Goal: Task Accomplishment & Management: Use online tool/utility

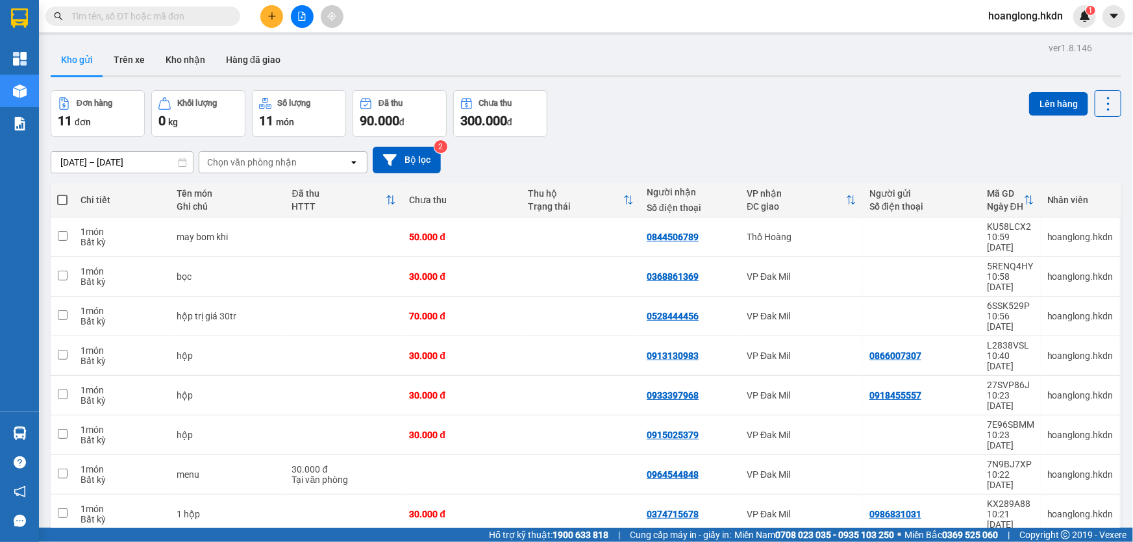
click at [283, 163] on div "Chọn văn phòng nhận" at bounding box center [252, 162] width 90 height 13
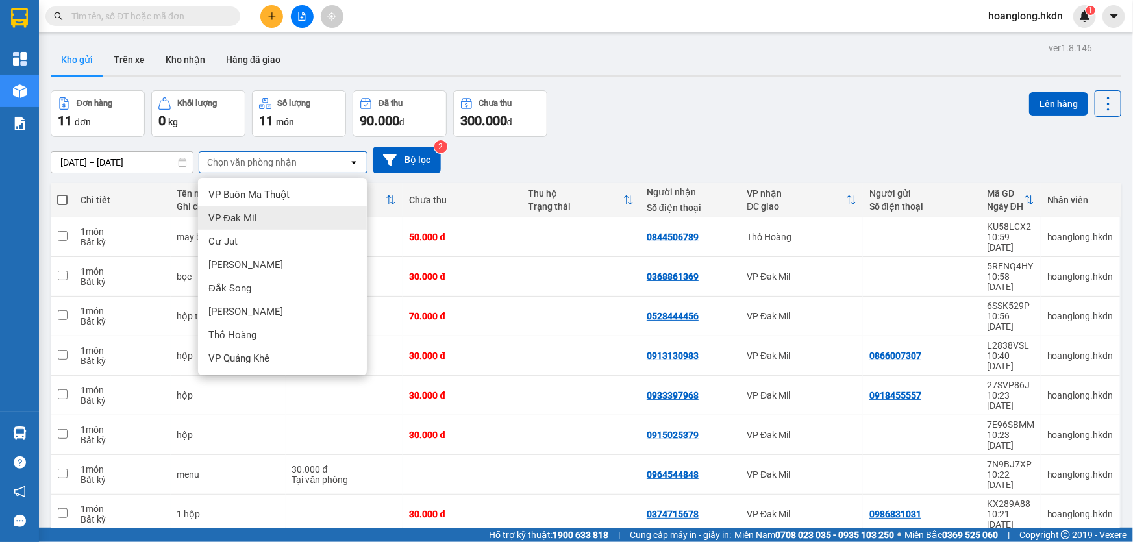
click at [265, 218] on div "VP Đak Mil" at bounding box center [282, 218] width 169 height 23
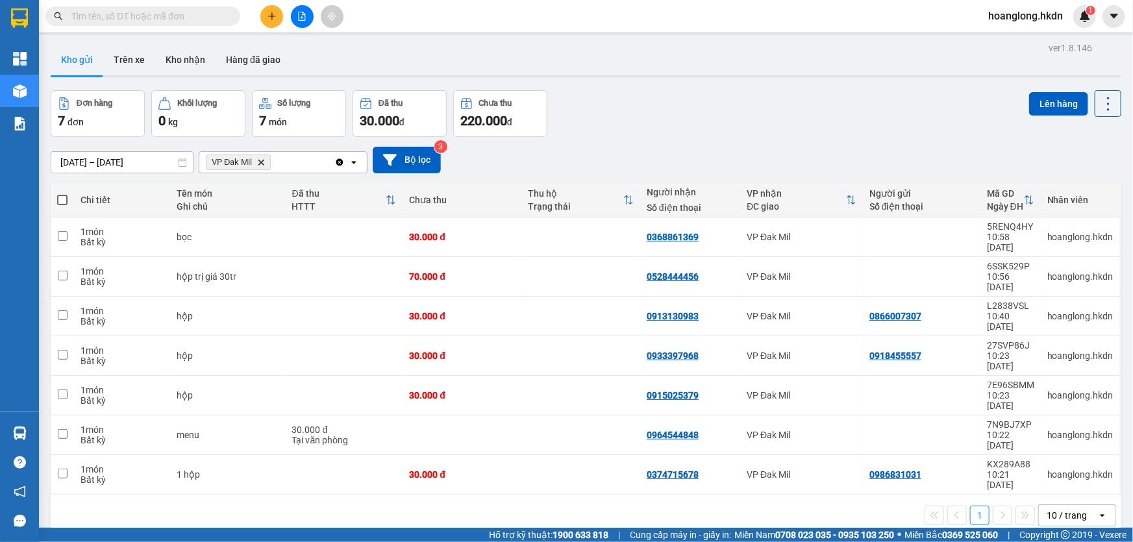
click at [306, 165] on div "VP Đak Mil Delete" at bounding box center [266, 162] width 135 height 21
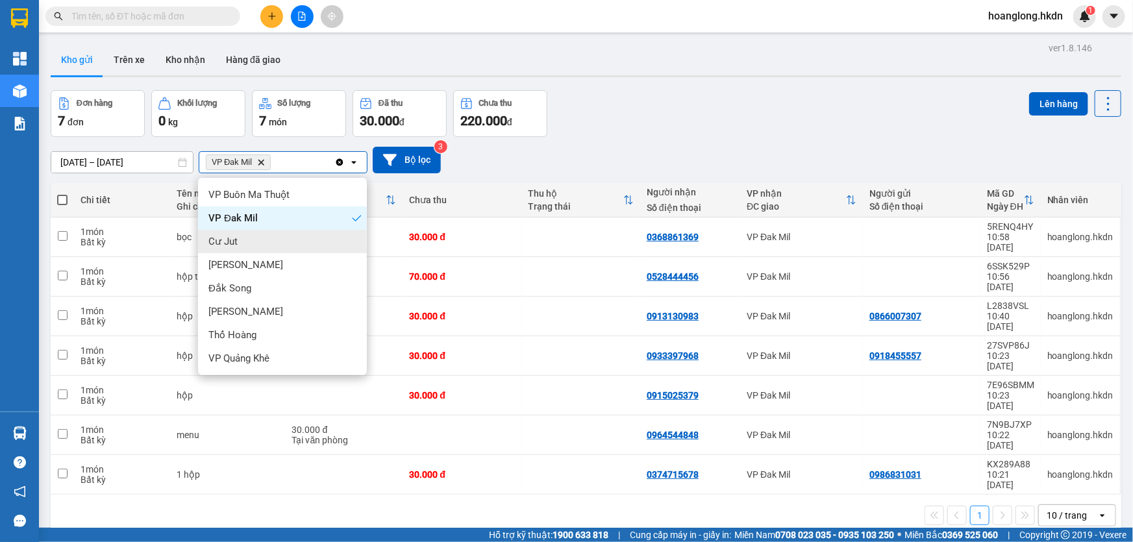
click at [258, 239] on div "Cư Jut" at bounding box center [282, 241] width 169 height 23
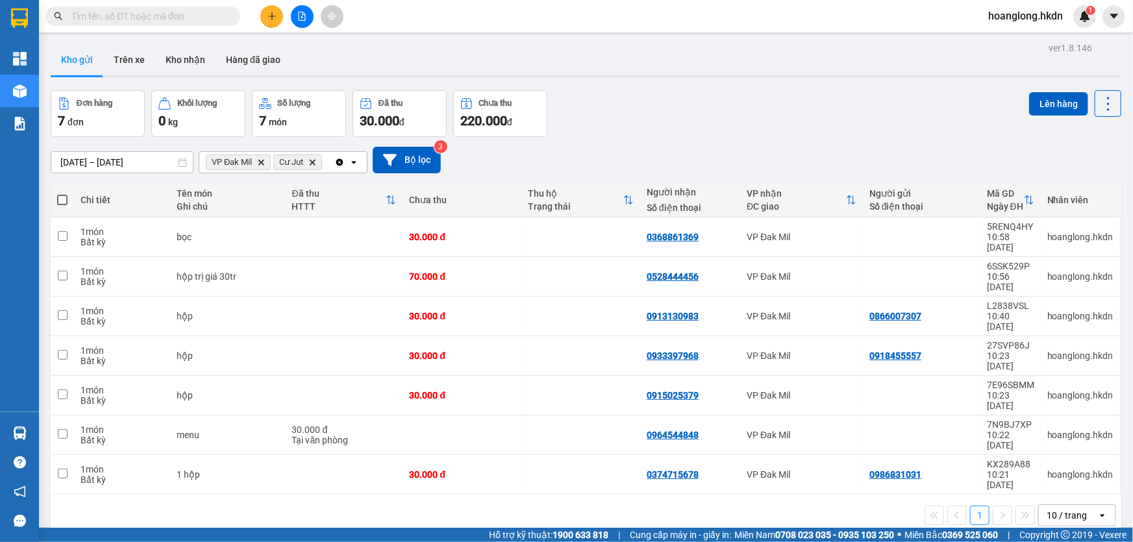
click at [331, 168] on div "VP Đak Mil Delete Cư Jut Delete" at bounding box center [266, 162] width 135 height 21
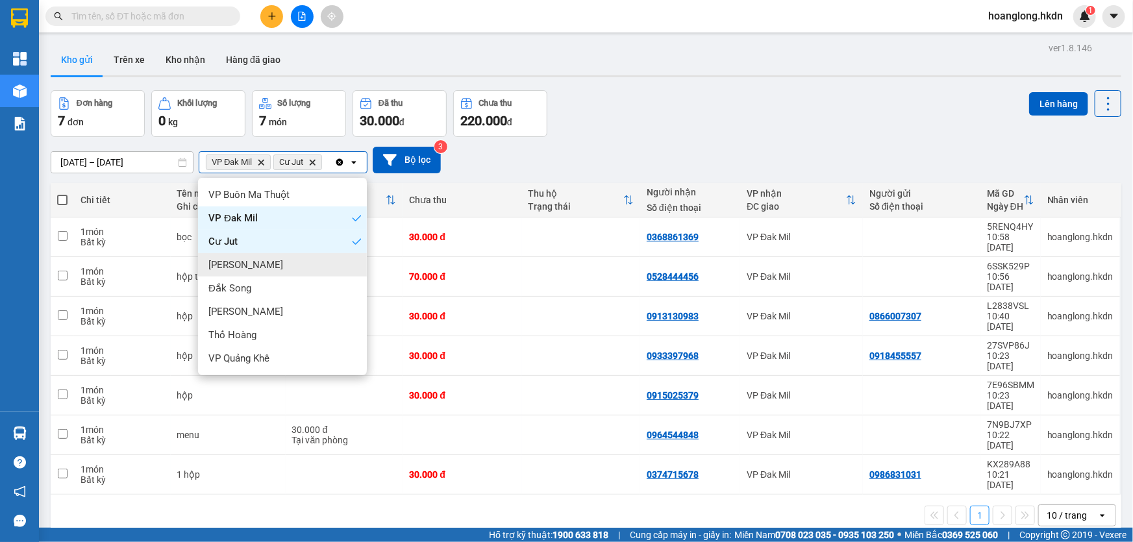
click at [263, 269] on div "[PERSON_NAME]" at bounding box center [282, 264] width 169 height 23
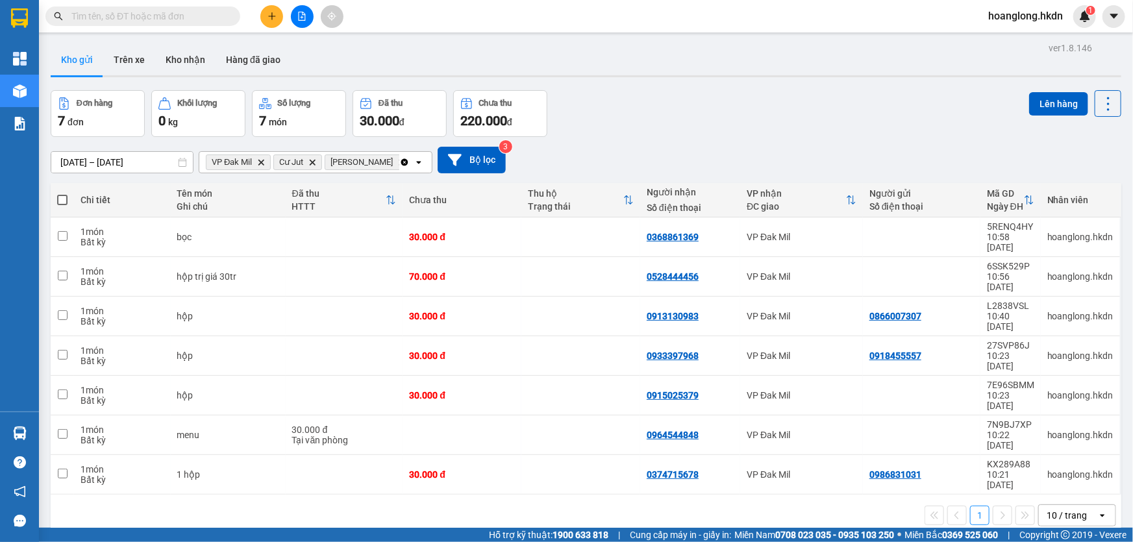
click at [414, 166] on icon "open" at bounding box center [419, 162] width 10 height 10
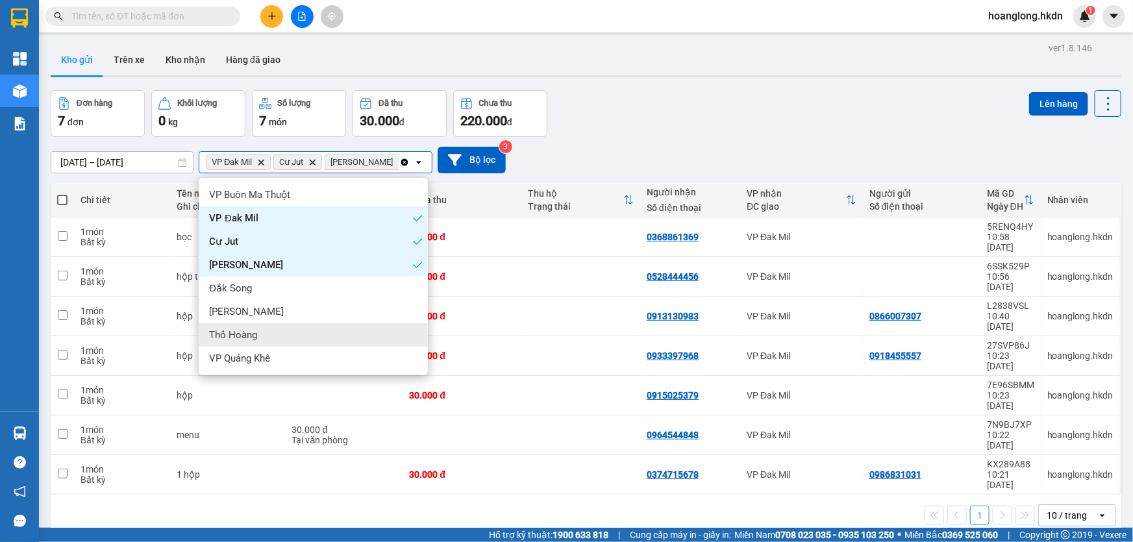
click at [280, 337] on div "Thổ Hoàng" at bounding box center [313, 334] width 229 height 23
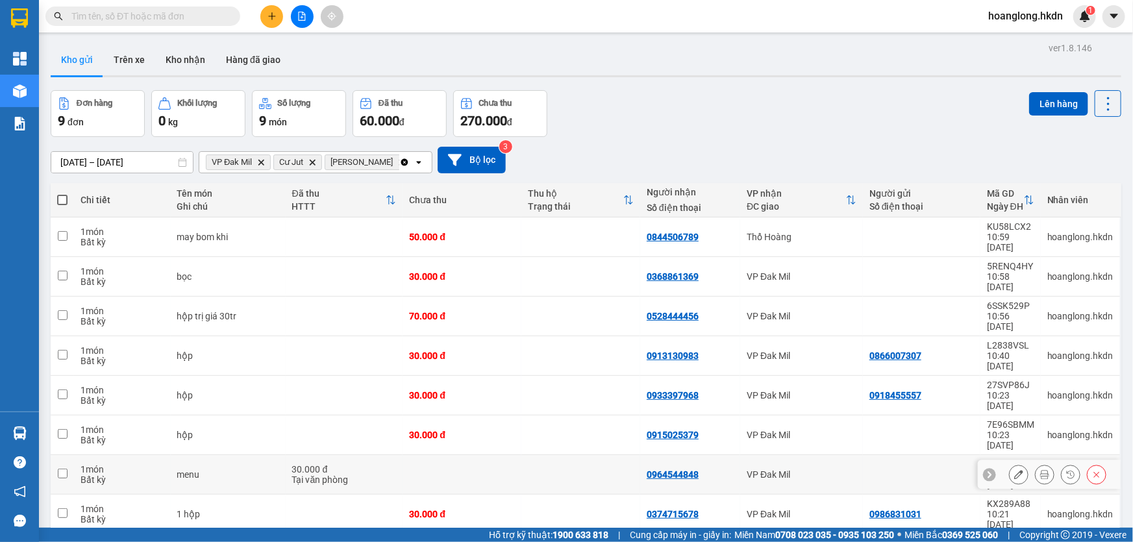
scroll to position [59, 0]
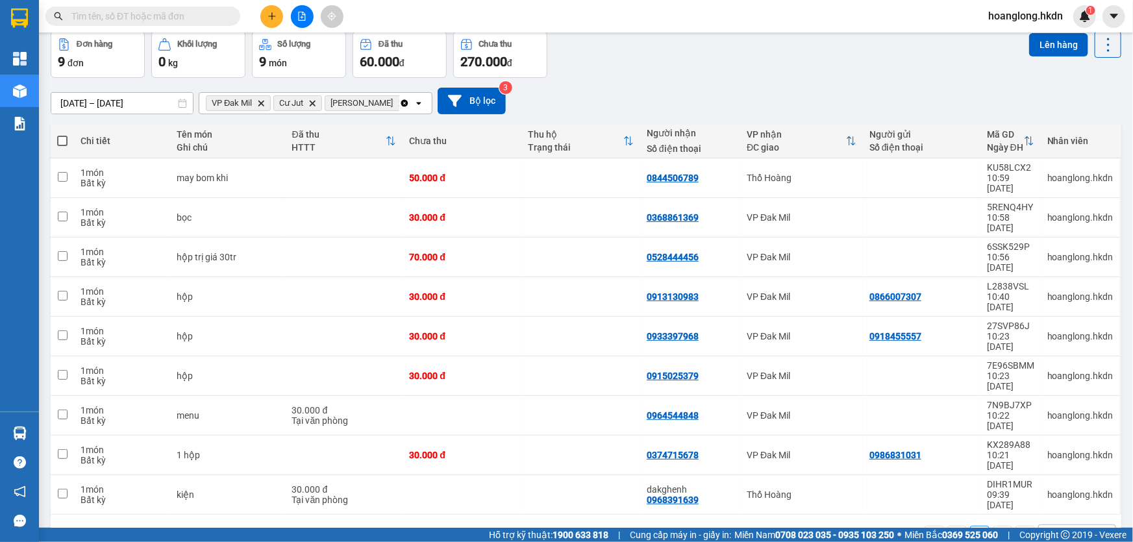
click at [403, 107] on icon "Clear all" at bounding box center [404, 102] width 7 height 7
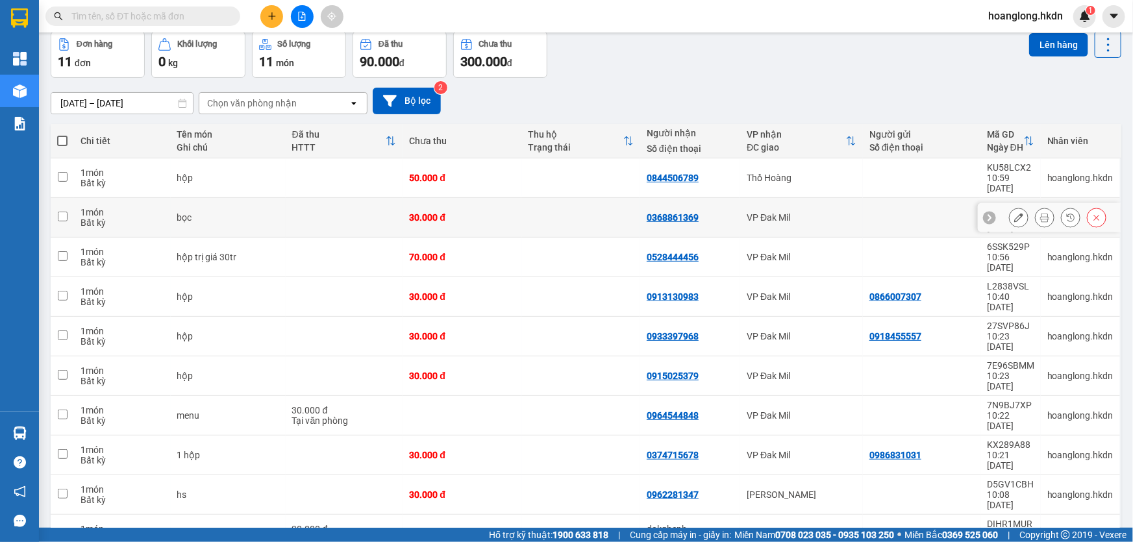
click at [276, 212] on div "bọc" at bounding box center [228, 217] width 102 height 10
checkbox input "true"
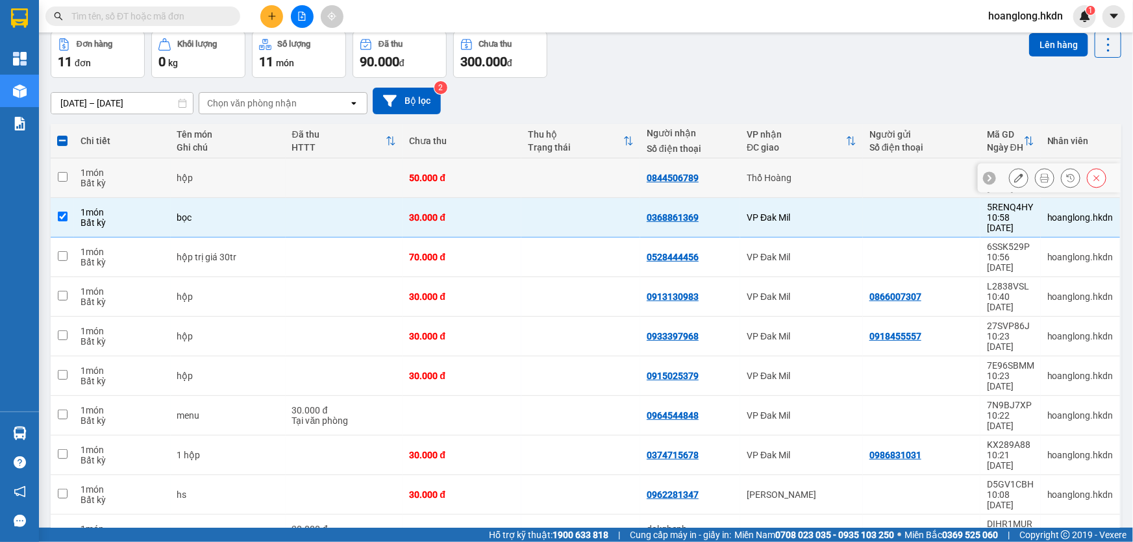
click at [563, 173] on td at bounding box center [581, 178] width 119 height 40
checkbox input "true"
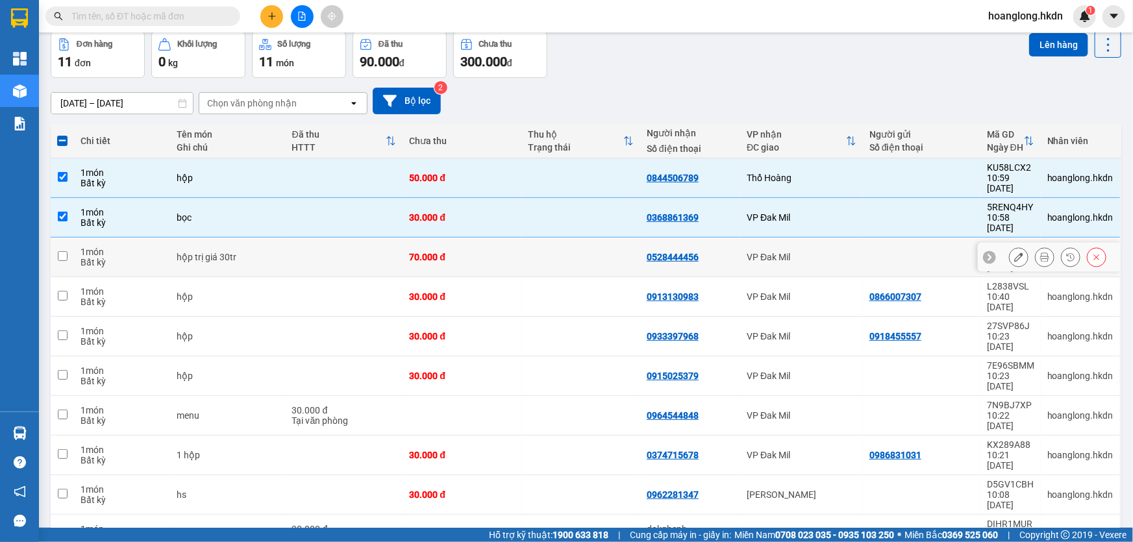
click at [605, 238] on td at bounding box center [581, 258] width 119 height 40
checkbox input "true"
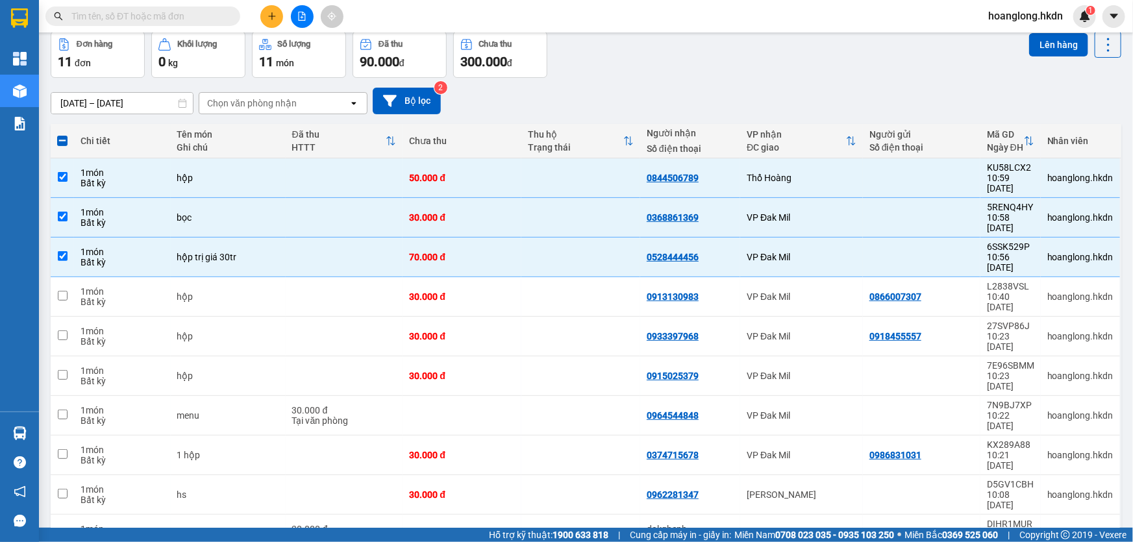
click at [64, 144] on span at bounding box center [62, 141] width 10 height 10
click at [62, 134] on input "checkbox" at bounding box center [62, 134] width 0 height 0
checkbox input "true"
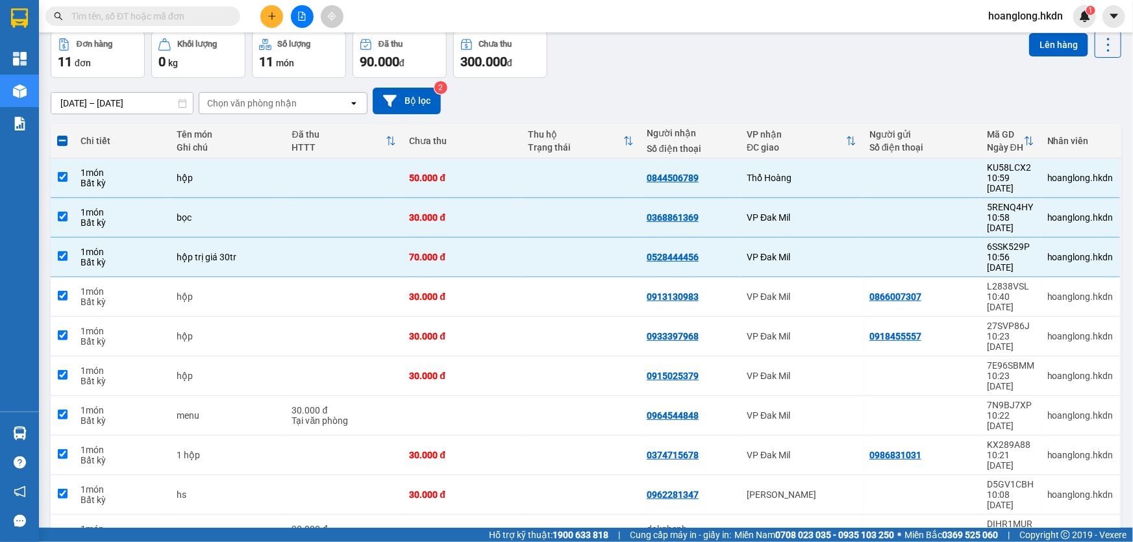
checkbox input "true"
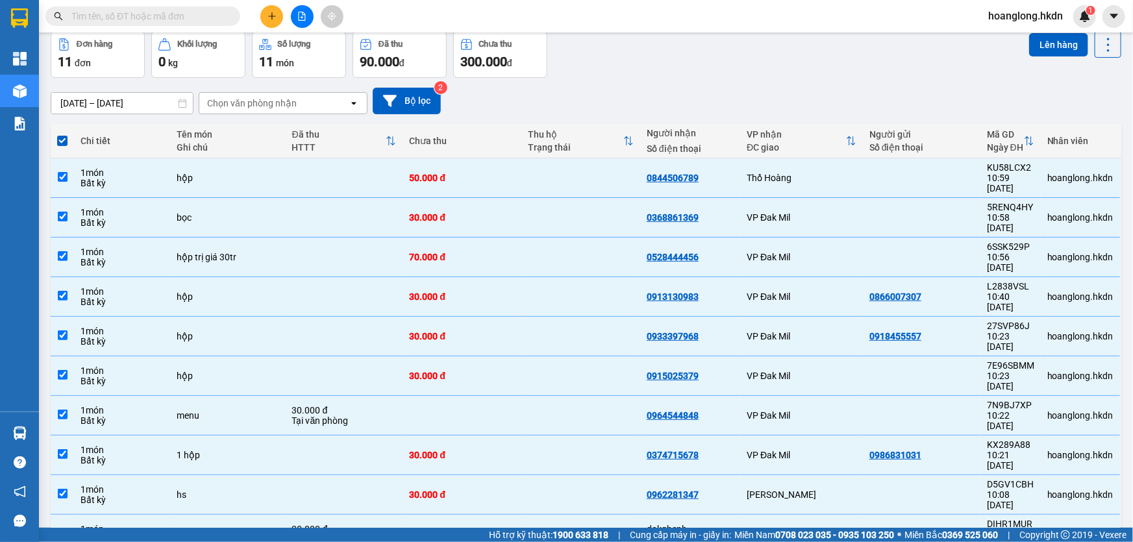
click at [64, 144] on span at bounding box center [62, 141] width 10 height 10
click at [62, 134] on input "checkbox" at bounding box center [62, 134] width 0 height 0
checkbox input "false"
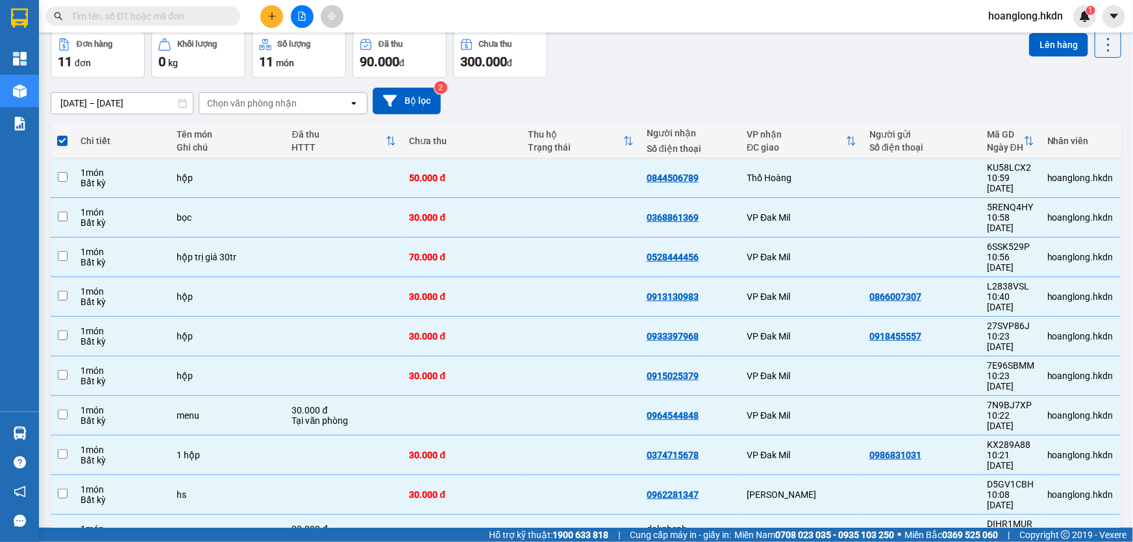
checkbox input "false"
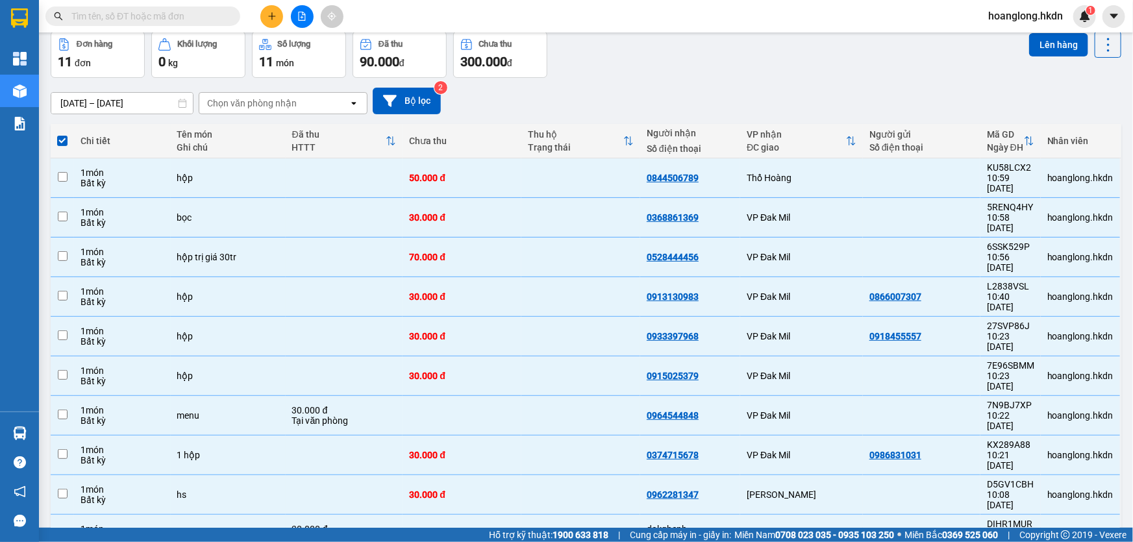
checkbox input "false"
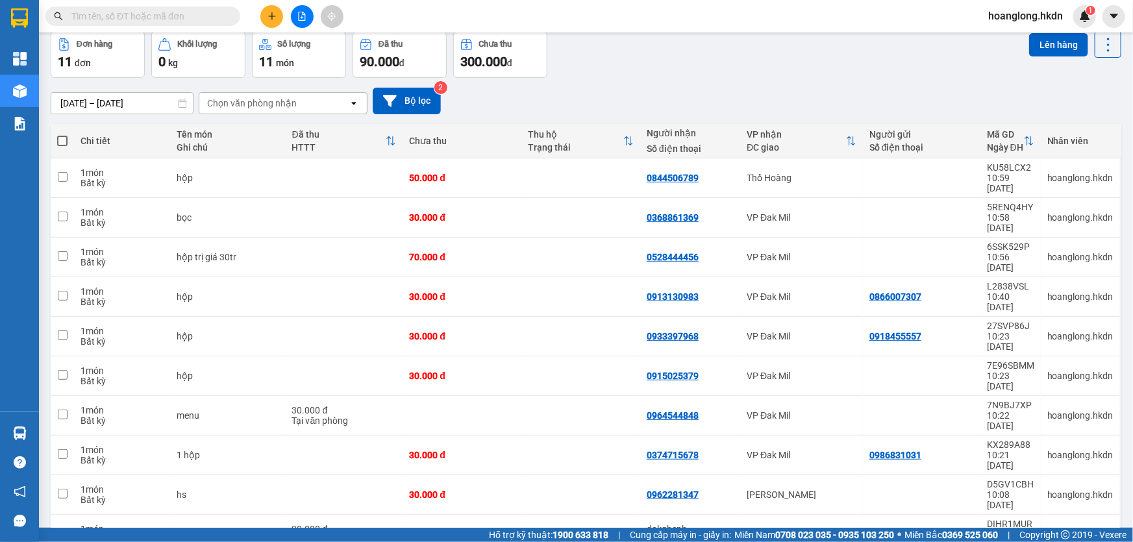
click at [309, 110] on div "Chọn văn phòng nhận" at bounding box center [273, 103] width 149 height 21
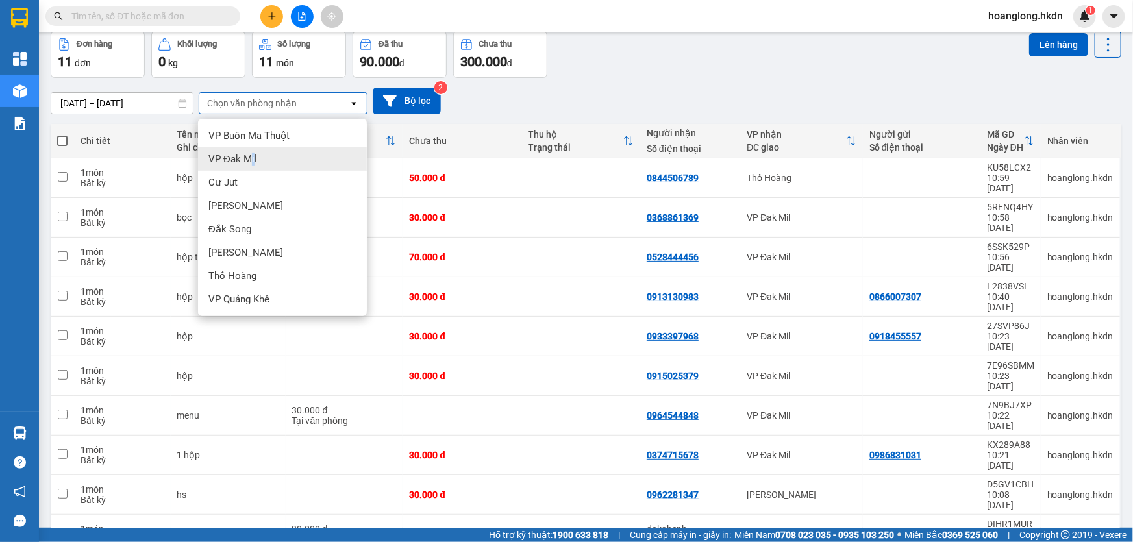
drag, startPoint x: 253, startPoint y: 155, endPoint x: 265, endPoint y: 136, distance: 23.1
click at [252, 155] on span "VP Đak Mil" at bounding box center [232, 159] width 49 height 13
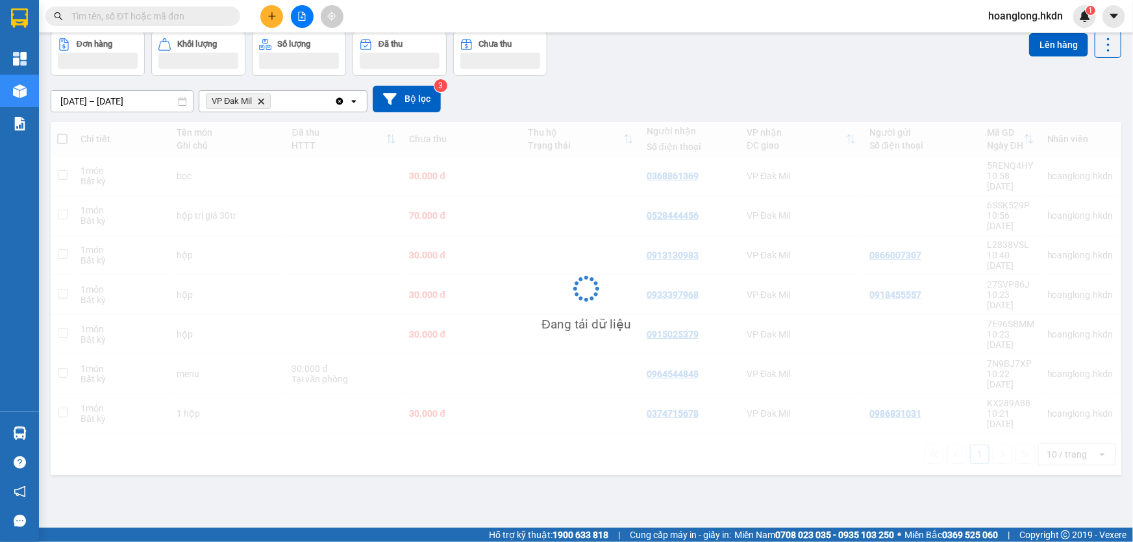
click at [305, 106] on div "VP Đak Mil Delete" at bounding box center [266, 101] width 135 height 21
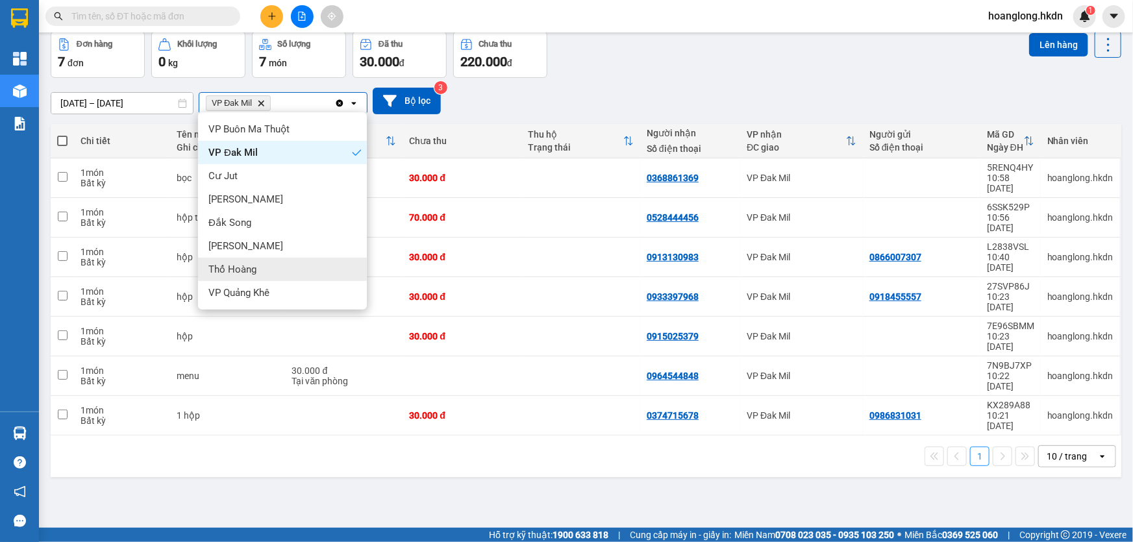
click at [266, 274] on div "Thổ Hoàng" at bounding box center [282, 269] width 169 height 23
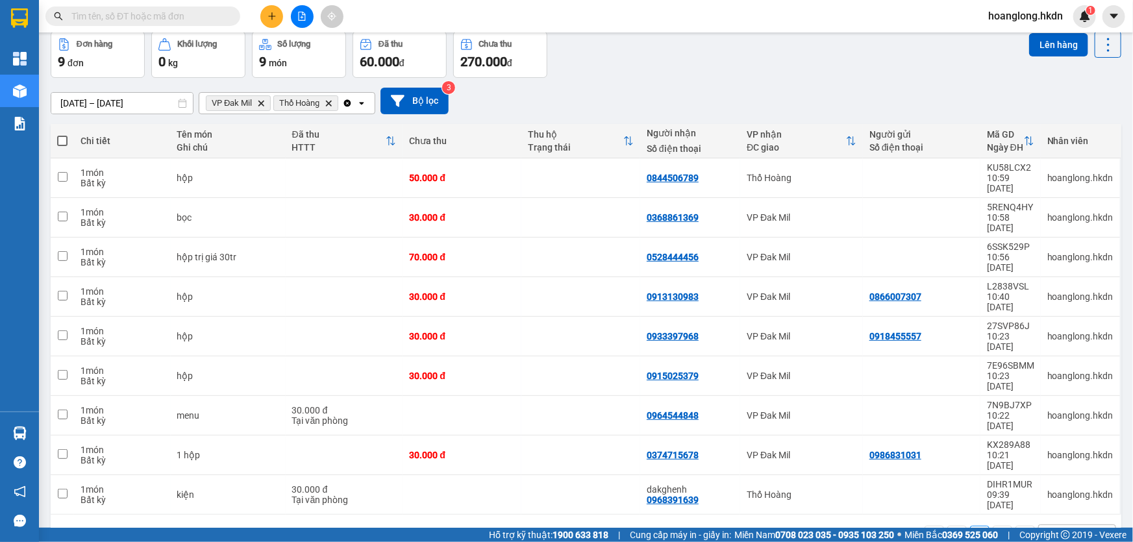
click at [357, 108] on div "Clear all open" at bounding box center [358, 103] width 32 height 21
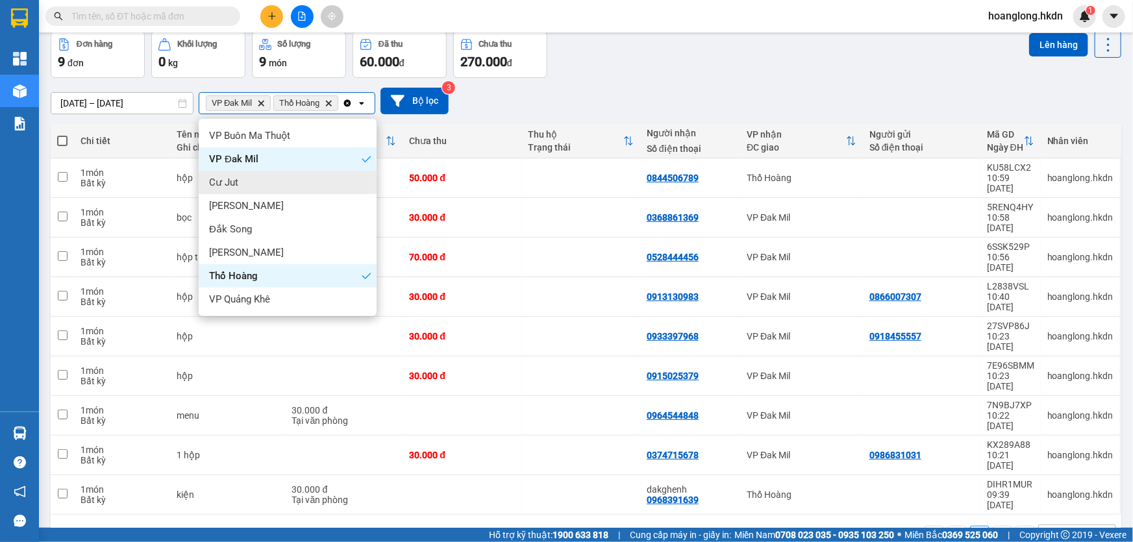
click at [253, 182] on div "Cư Jut" at bounding box center [288, 182] width 178 height 23
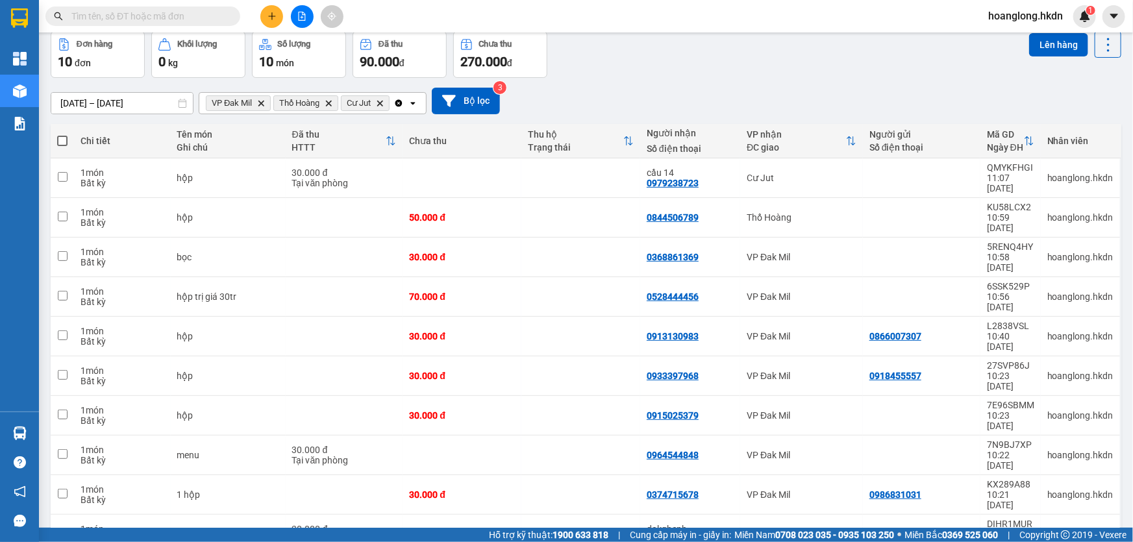
click at [416, 105] on icon "open" at bounding box center [413, 103] width 10 height 10
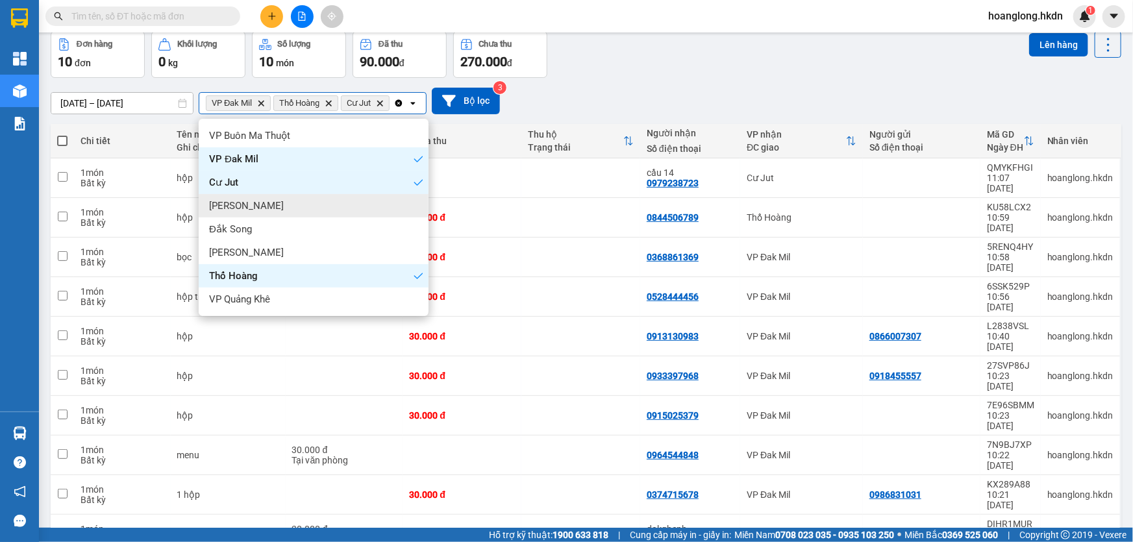
click at [260, 210] on div "[PERSON_NAME]" at bounding box center [314, 205] width 230 height 23
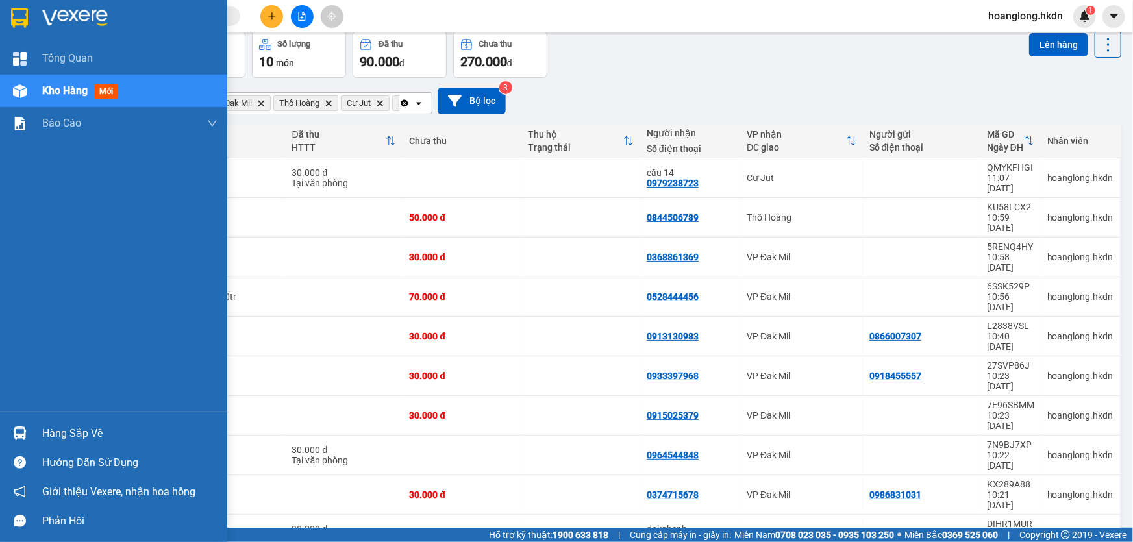
click at [26, 22] on img at bounding box center [19, 17] width 17 height 19
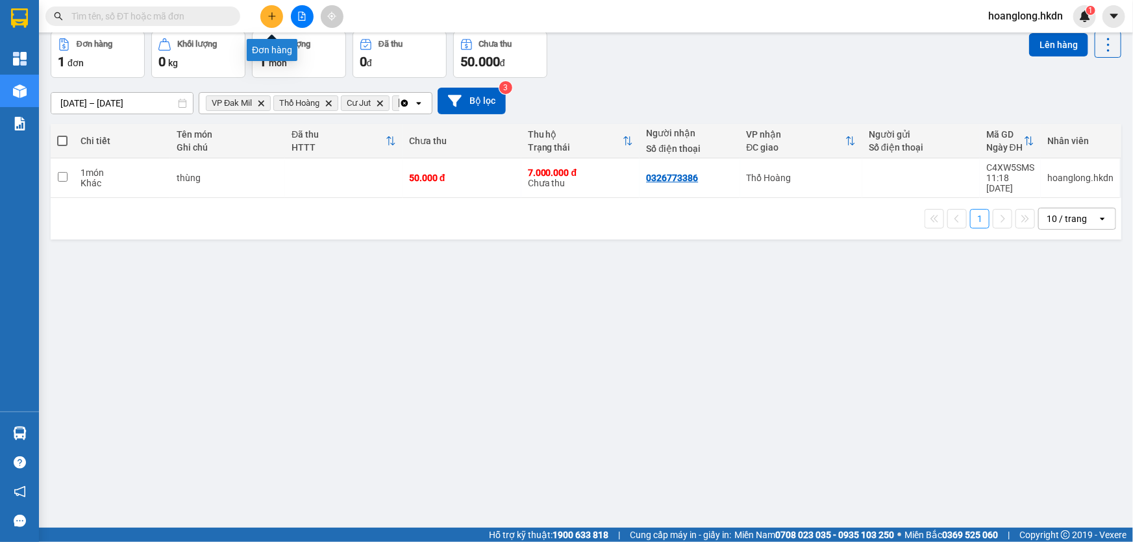
click at [271, 13] on icon "plus" at bounding box center [272, 16] width 9 height 9
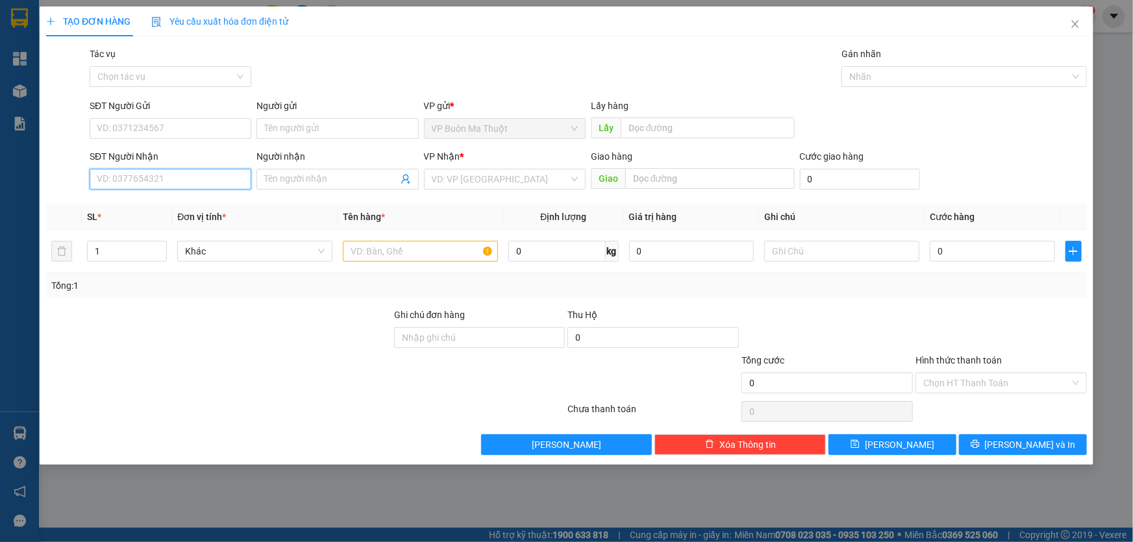
click at [214, 182] on input "SĐT Người Nhận" at bounding box center [171, 179] width 162 height 21
type input "0978894005"
click at [501, 175] on input "search" at bounding box center [500, 179] width 137 height 19
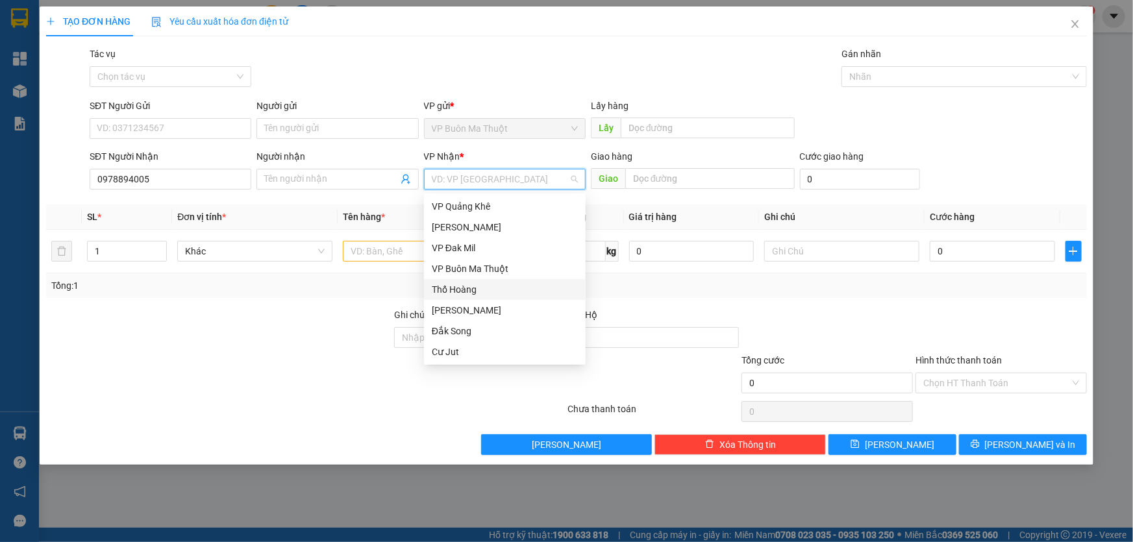
click at [461, 290] on div "Thổ Hoàng" at bounding box center [505, 290] width 146 height 14
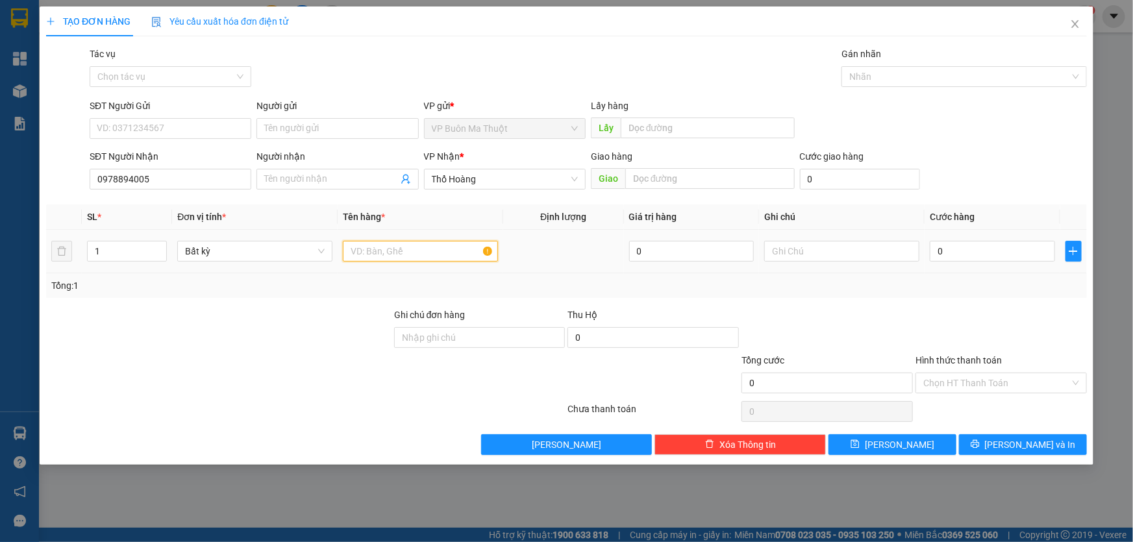
click at [381, 253] on input "text" at bounding box center [420, 251] width 155 height 21
type input "7 món"
click at [961, 263] on div "0" at bounding box center [992, 251] width 125 height 26
click at [973, 253] on input "0" at bounding box center [992, 251] width 125 height 21
type input "3"
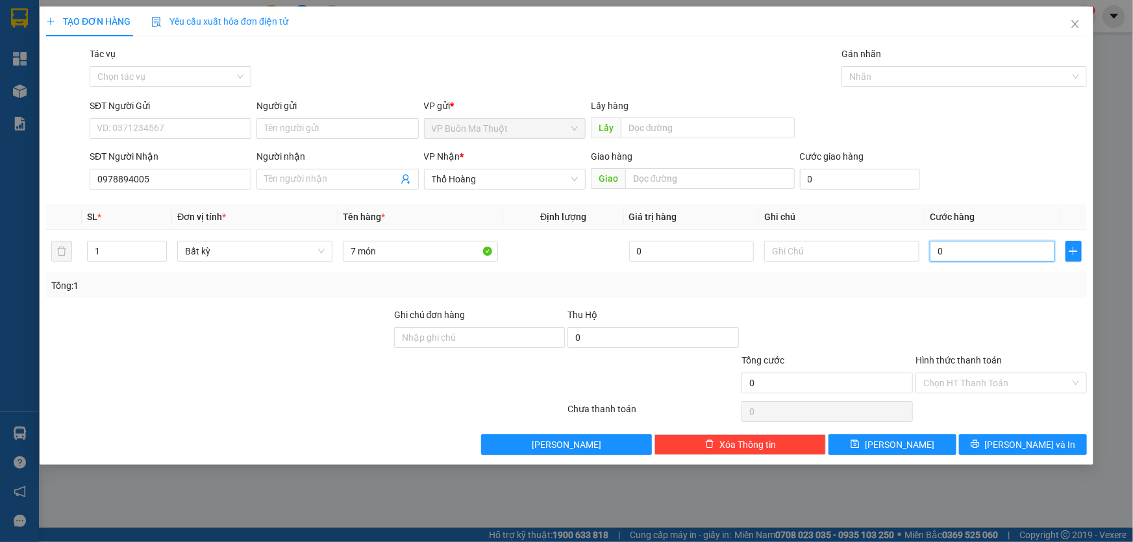
type input "3"
type input "35"
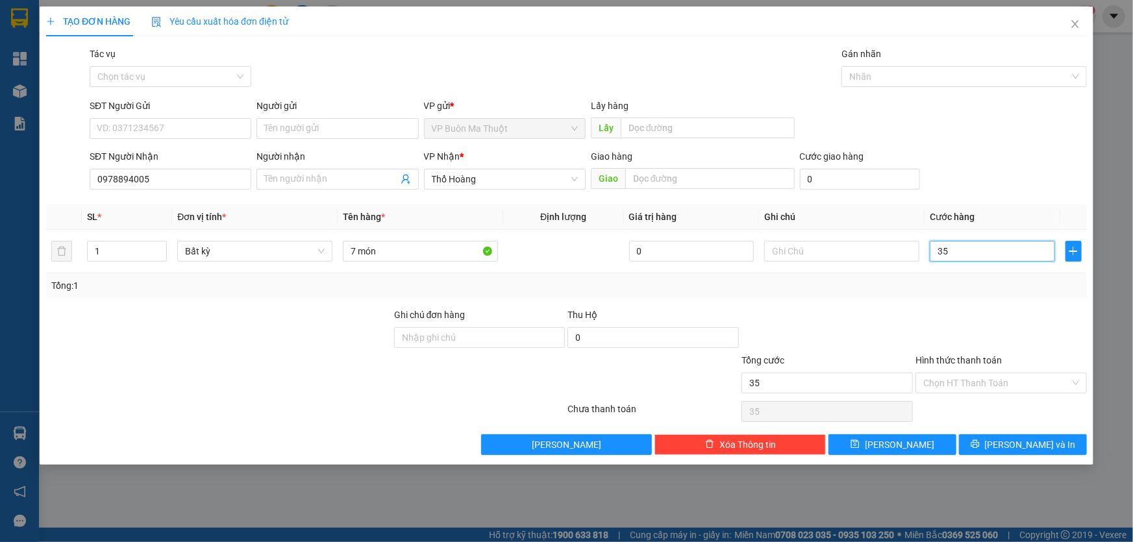
type input "350"
type input "3.500"
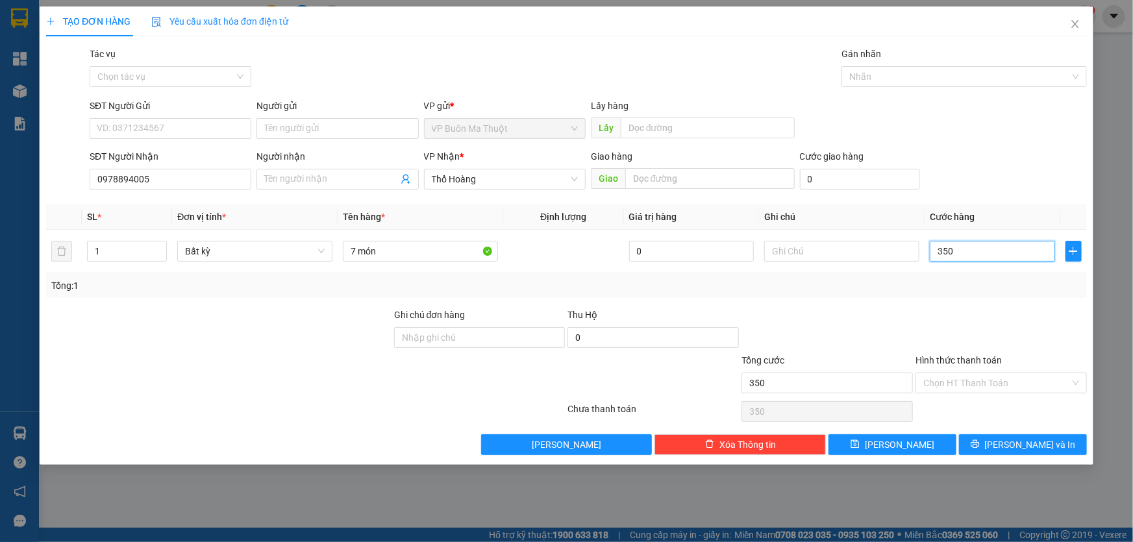
type input "3.500"
type input "35.000"
type input "350.000"
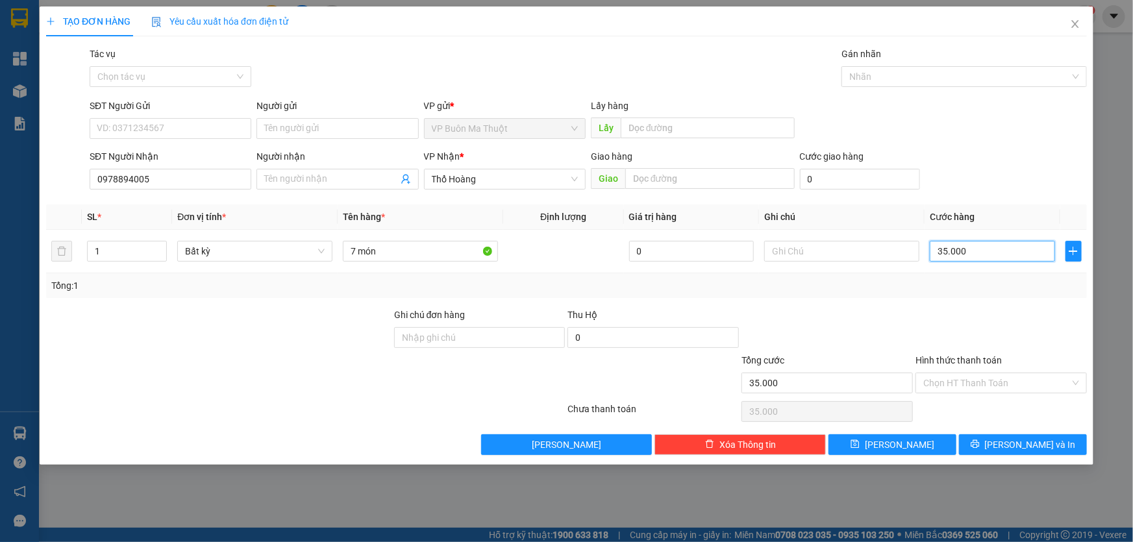
type input "350.000"
click at [894, 435] on button "[PERSON_NAME]" at bounding box center [893, 444] width 128 height 21
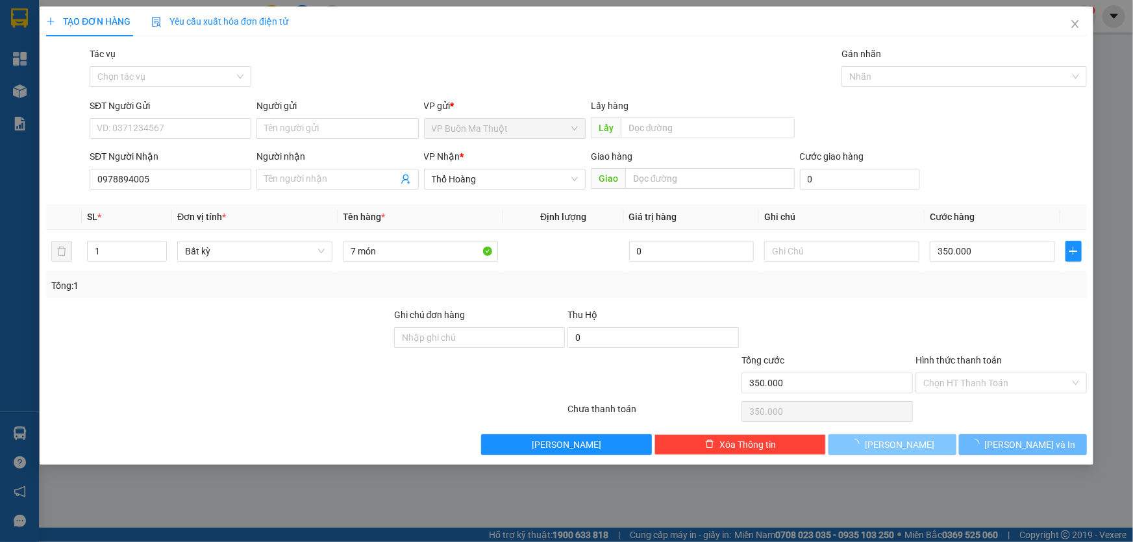
type input "0"
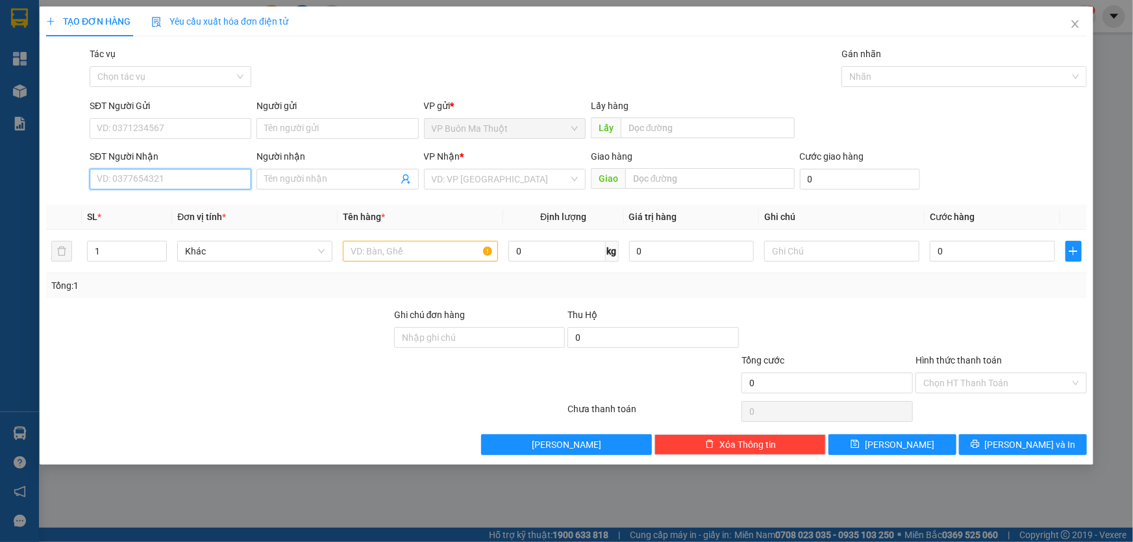
click at [134, 182] on input "SĐT Người Nhận" at bounding box center [171, 179] width 162 height 21
type input "0977166162"
click at [473, 178] on input "search" at bounding box center [500, 179] width 137 height 19
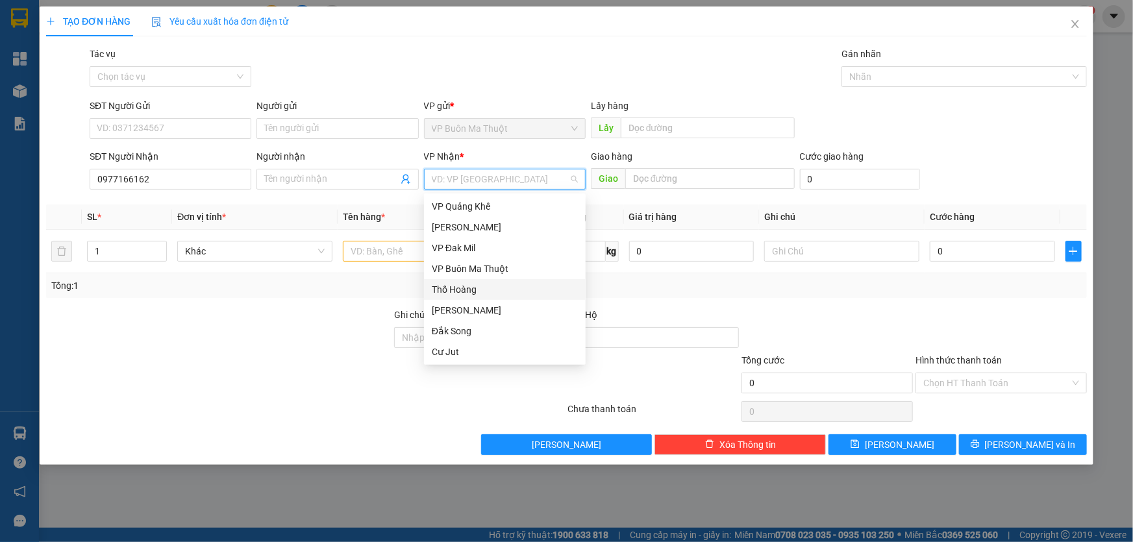
click at [462, 294] on div "Thổ Hoàng" at bounding box center [505, 290] width 146 height 14
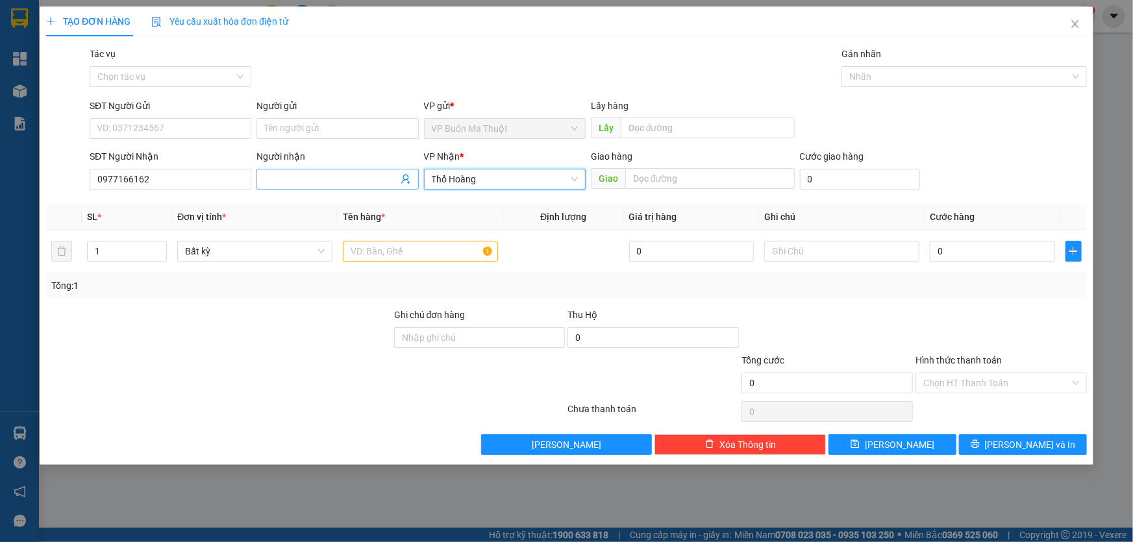
click at [339, 185] on input "Người nhận" at bounding box center [330, 179] width 133 height 14
type input "d"
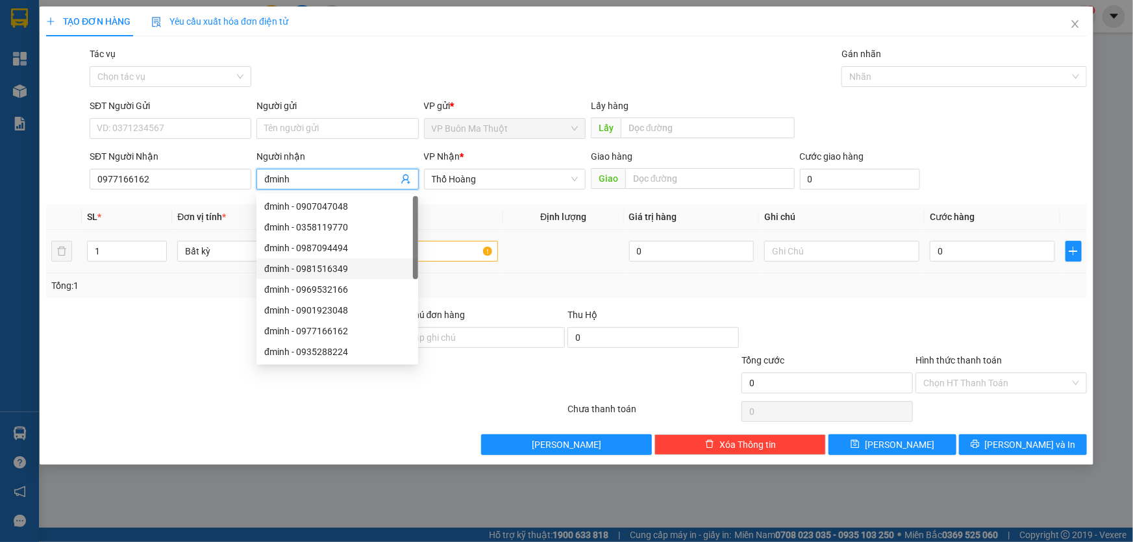
type input "đminh"
click at [466, 257] on input "text" at bounding box center [420, 251] width 155 height 21
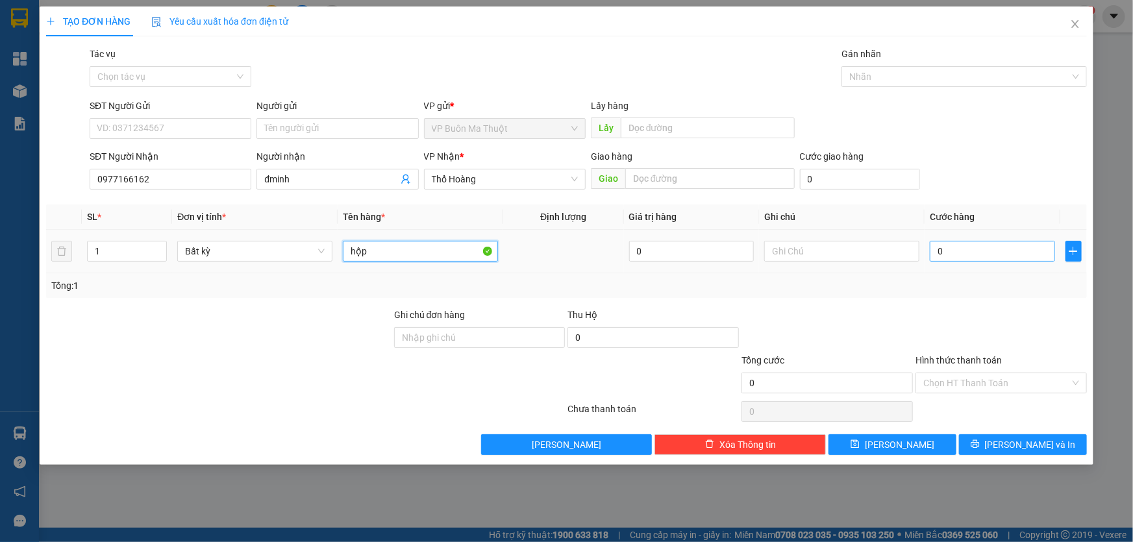
type input "hộp"
click at [979, 253] on input "0" at bounding box center [992, 251] width 125 height 21
type input "3"
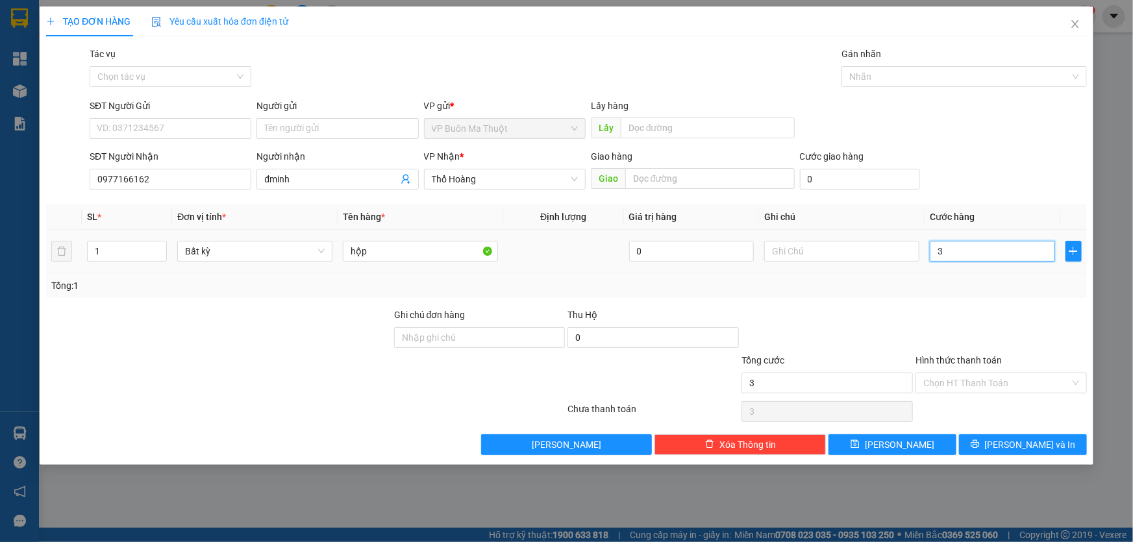
type input "30"
type input "300"
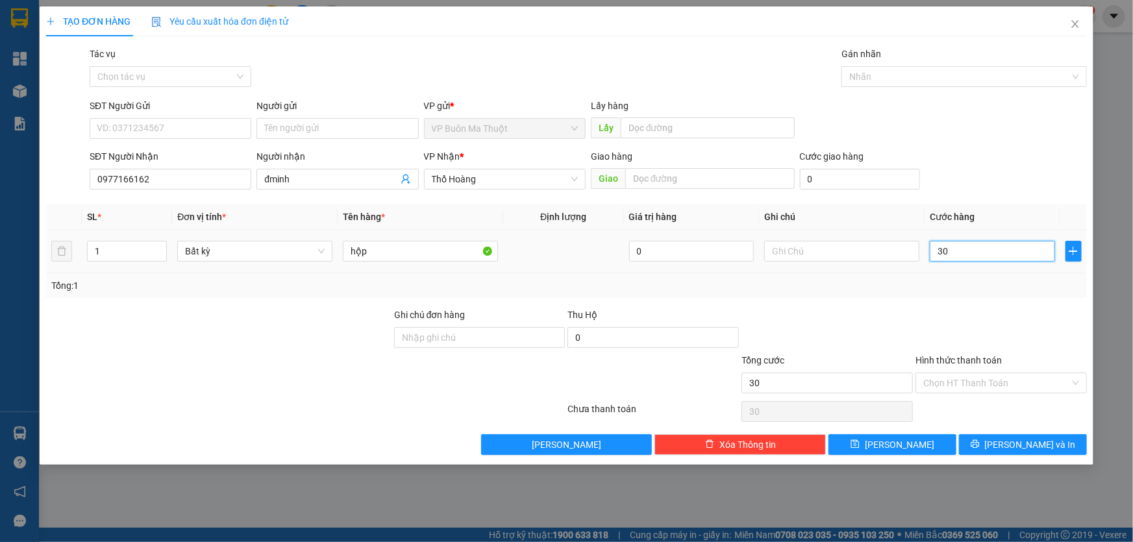
type input "300"
type input "3.000"
type input "30.000"
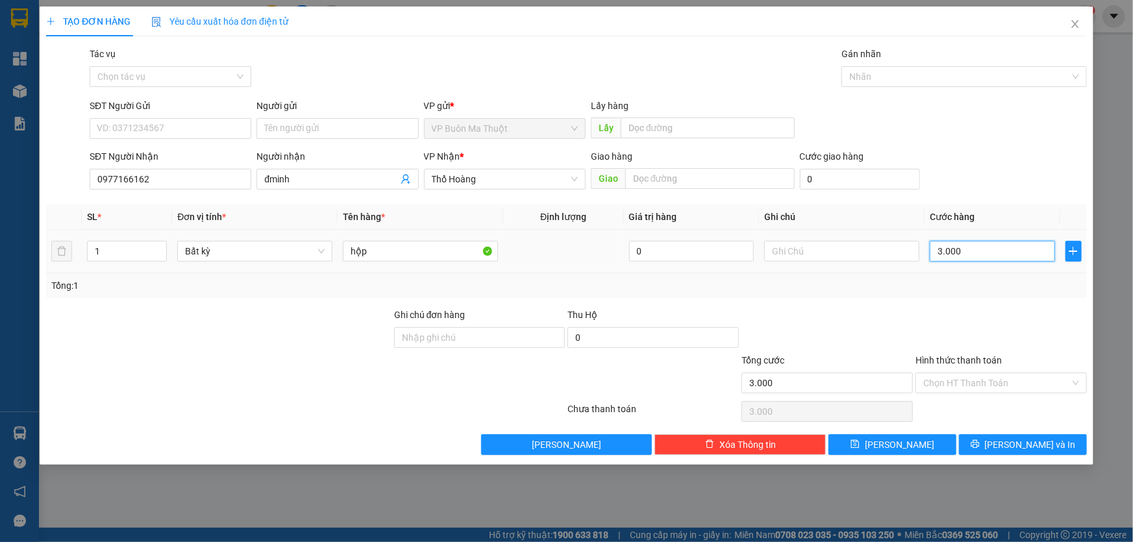
type input "30.000"
click at [1007, 384] on input "Hình thức thanh toán" at bounding box center [997, 382] width 147 height 19
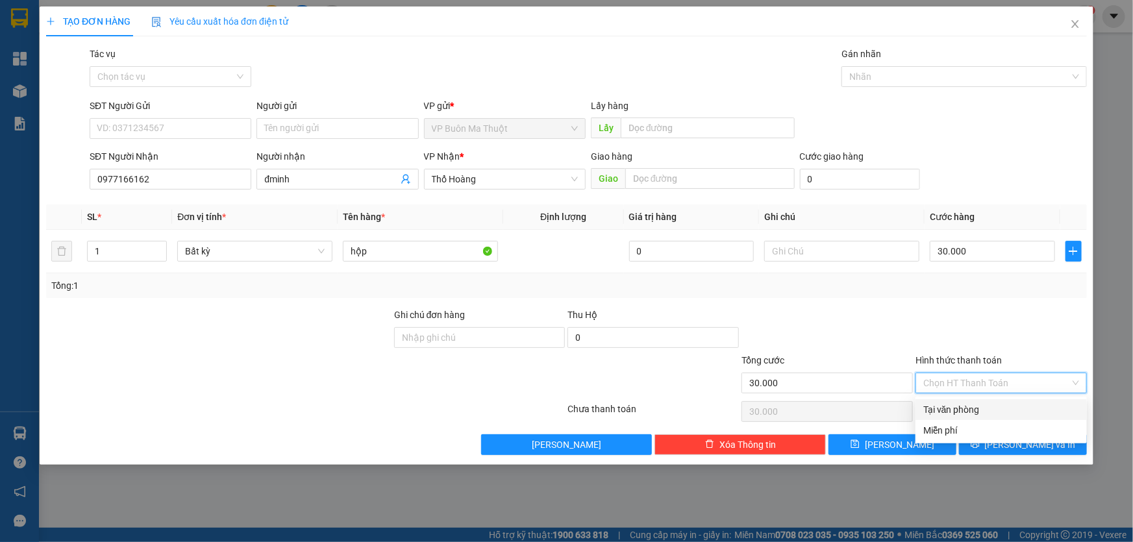
click at [955, 410] on div "Tại văn phòng" at bounding box center [1002, 410] width 156 height 14
type input "0"
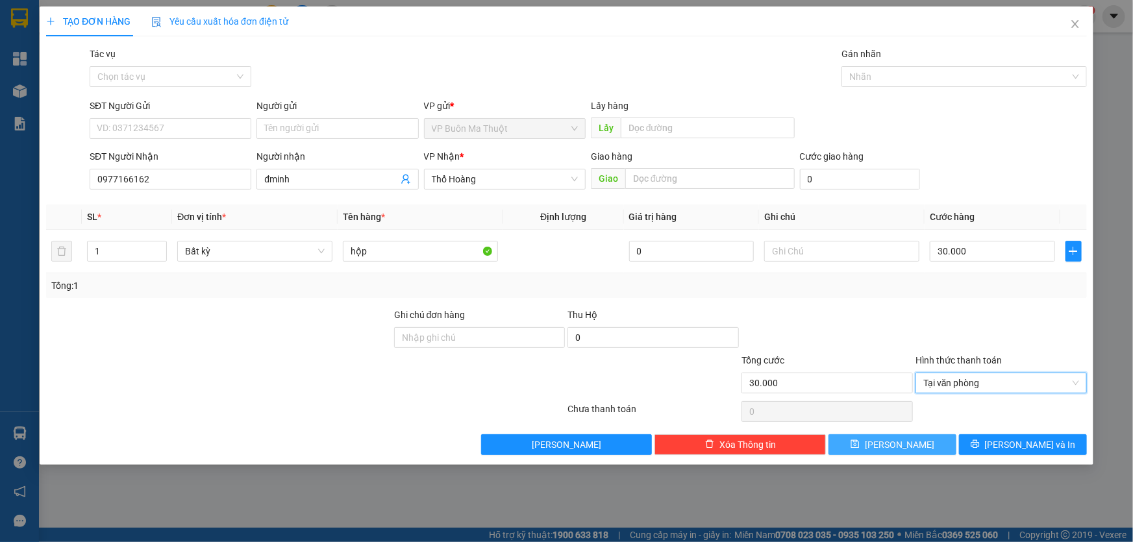
click at [914, 440] on button "[PERSON_NAME]" at bounding box center [893, 444] width 128 height 21
type input "0"
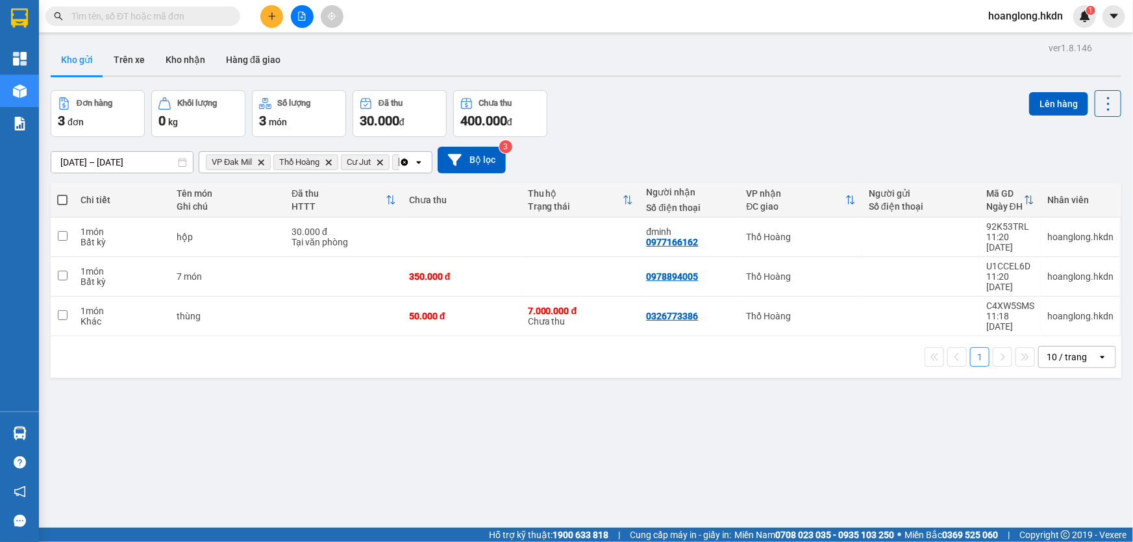
click at [403, 166] on icon "Clear all" at bounding box center [404, 161] width 7 height 7
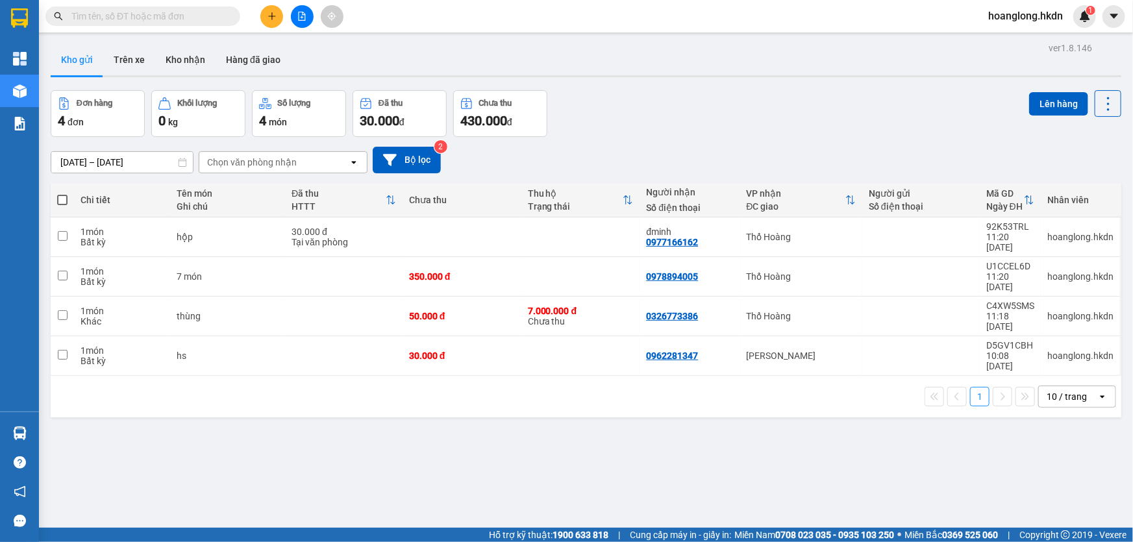
click at [586, 336] on td at bounding box center [581, 356] width 119 height 40
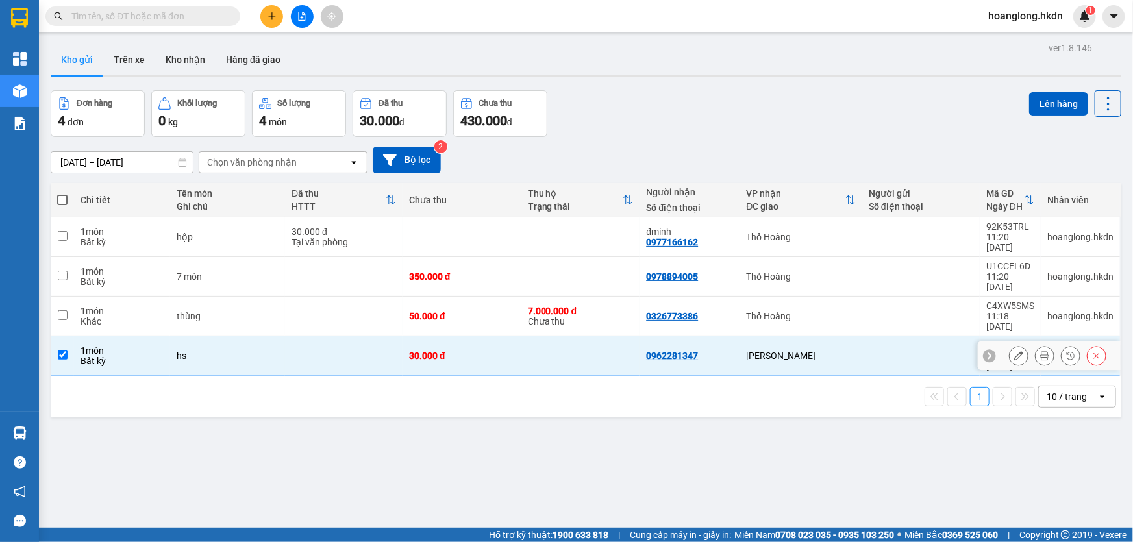
checkbox input "true"
click at [1064, 106] on button "Lên hàng" at bounding box center [1058, 103] width 59 height 23
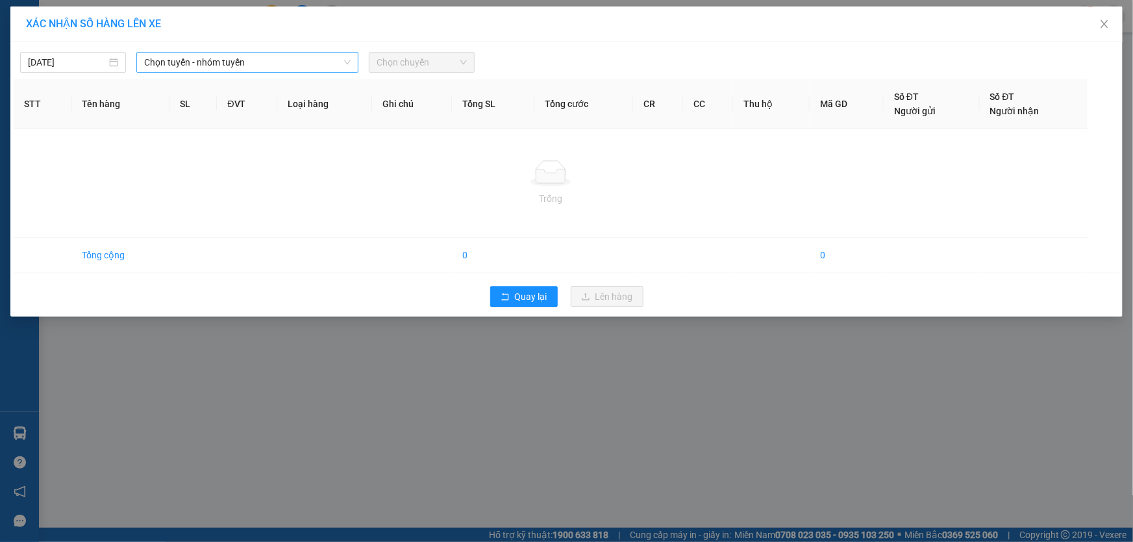
click at [312, 71] on span "Chọn tuyến - nhóm tuyến" at bounding box center [247, 62] width 207 height 19
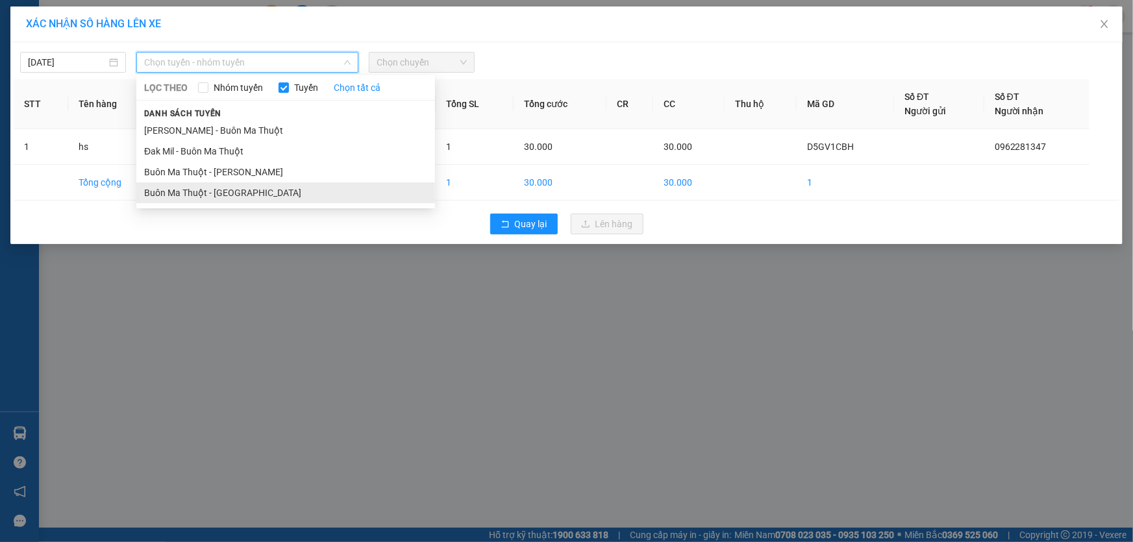
click at [240, 188] on li "Buôn Ma Thuột - [GEOGRAPHIC_DATA]" at bounding box center [285, 192] width 299 height 21
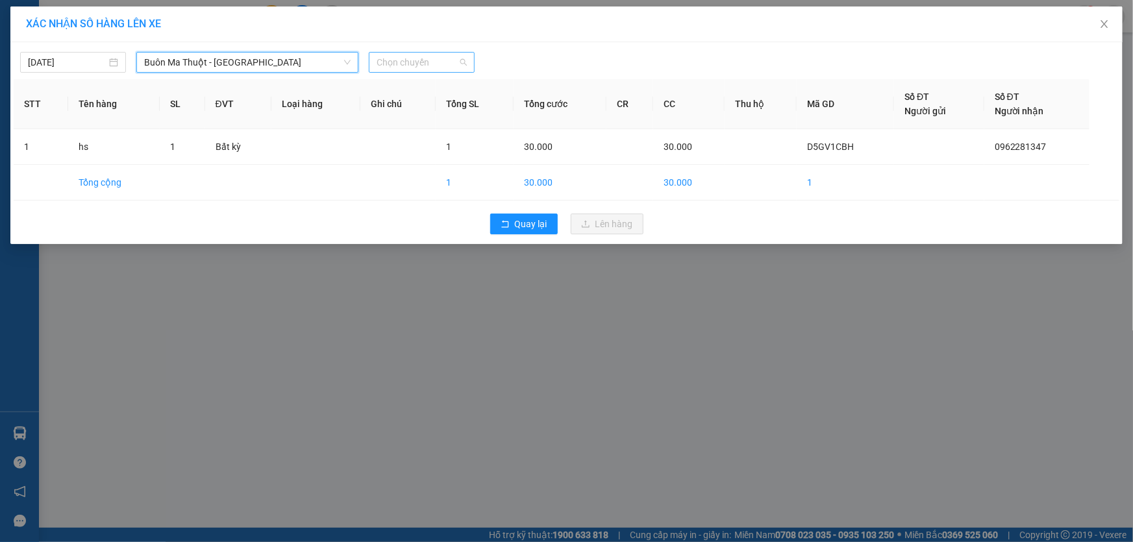
click at [390, 69] on span "Chọn chuyến" at bounding box center [422, 62] width 90 height 19
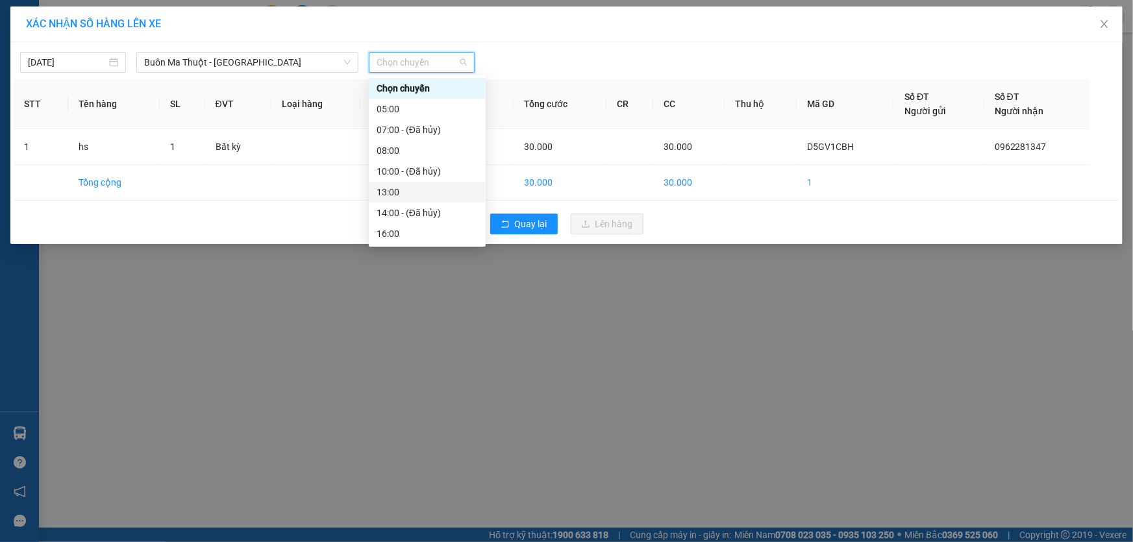
click at [415, 193] on div "13:00" at bounding box center [427, 192] width 101 height 14
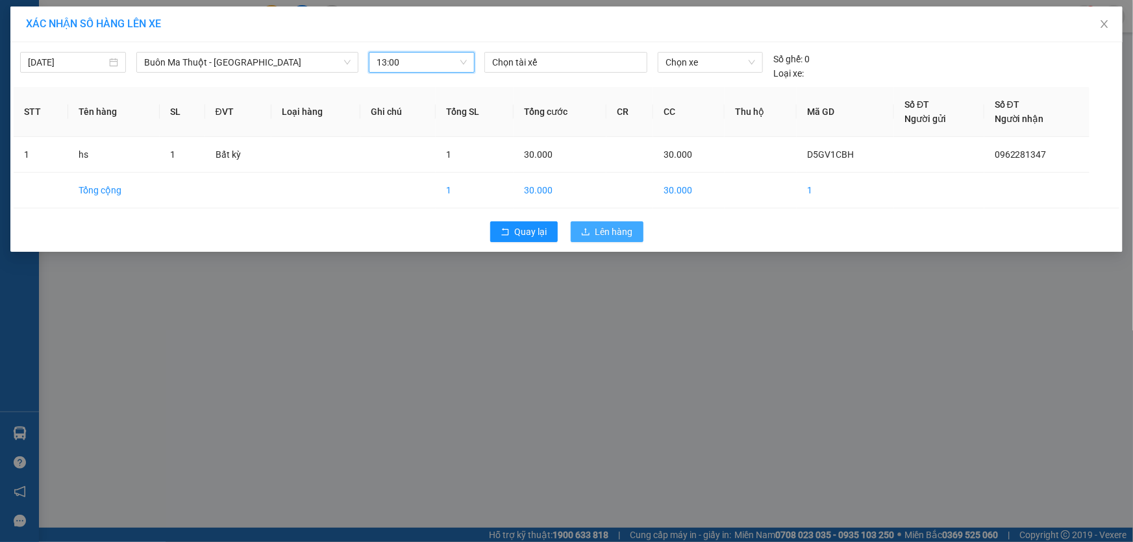
click at [583, 223] on button "Lên hàng" at bounding box center [607, 231] width 73 height 21
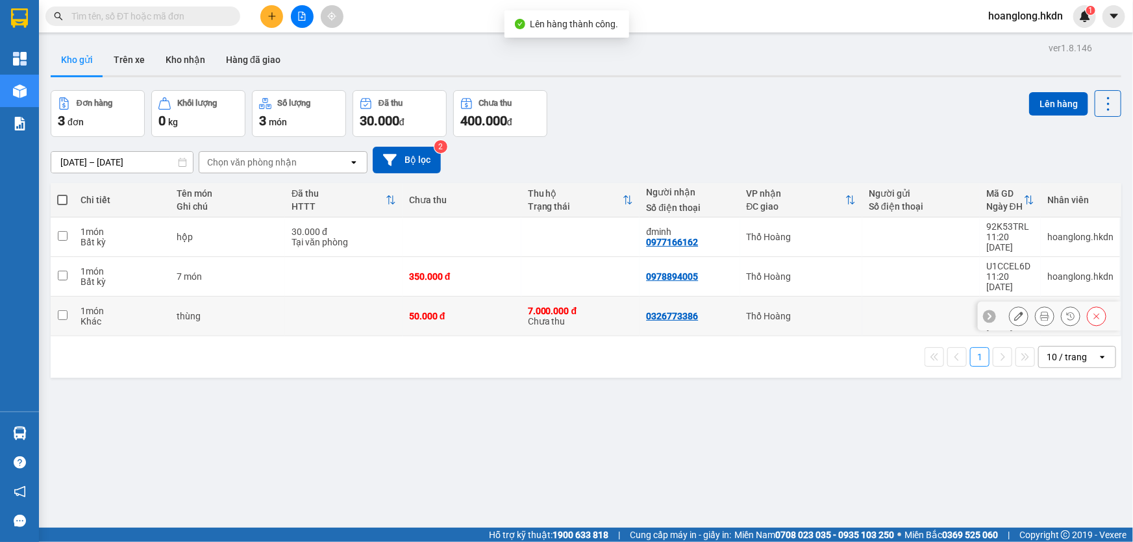
click at [475, 311] on div "50.000 đ" at bounding box center [462, 316] width 106 height 10
checkbox input "true"
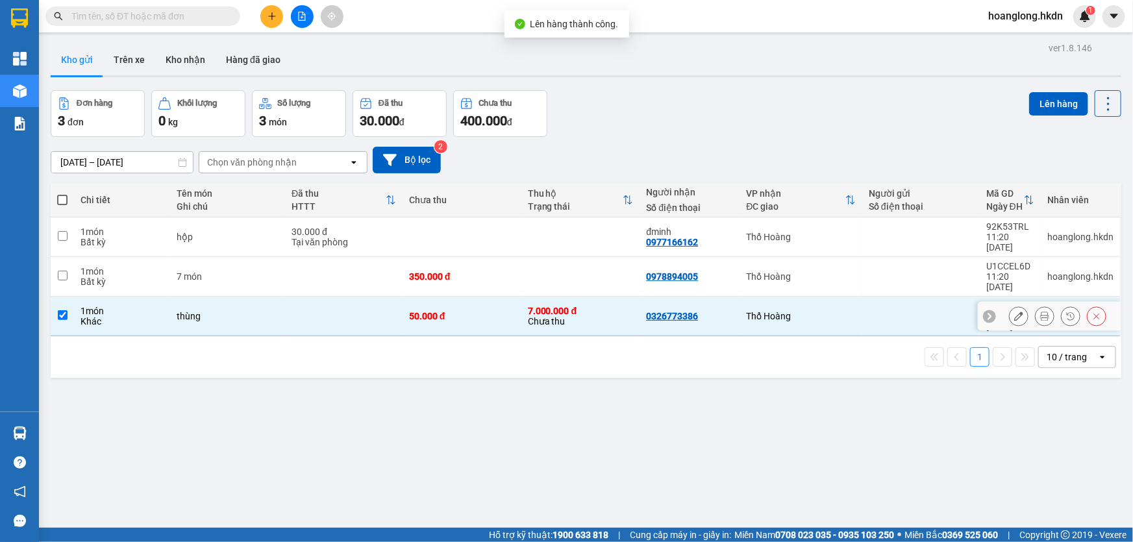
click at [487, 273] on td "350.000 đ" at bounding box center [462, 277] width 119 height 40
checkbox input "true"
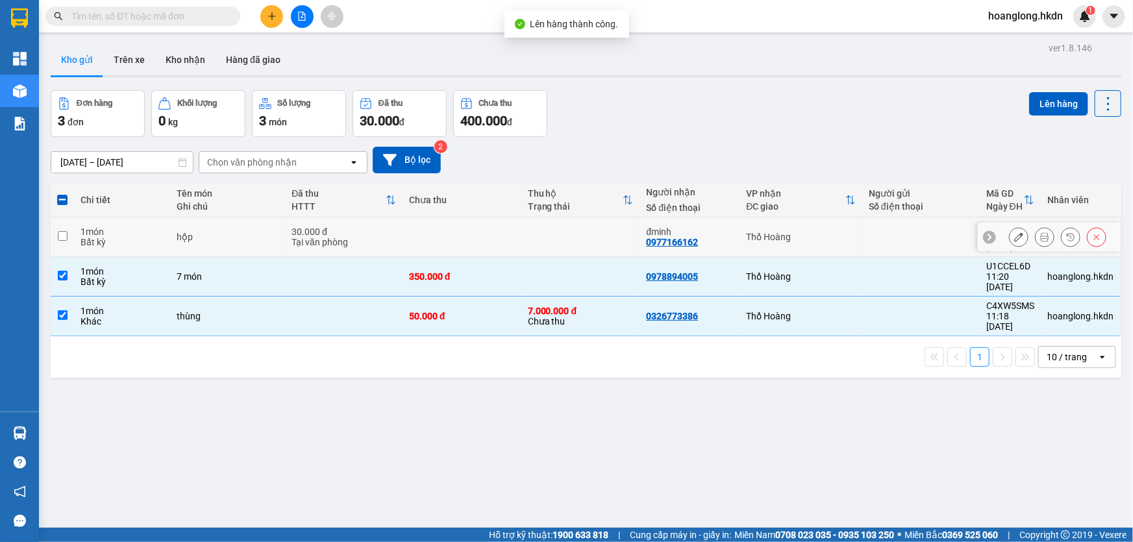
drag, startPoint x: 515, startPoint y: 242, endPoint x: 593, endPoint y: 227, distance: 79.4
click at [519, 239] on tr "1 món Bất kỳ hộp 30.000 đ Tại văn phòng đminh 0977166162 Thổ Hoàng 92K53TRL 1…" at bounding box center [586, 238] width 1071 height 40
checkbox input "true"
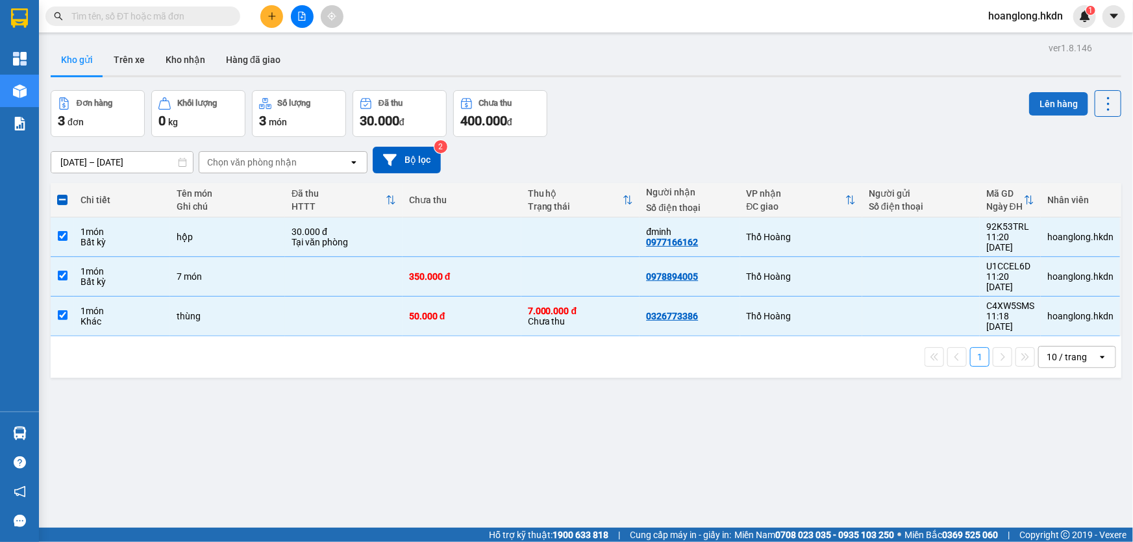
click at [1046, 100] on button "Lên hàng" at bounding box center [1058, 103] width 59 height 23
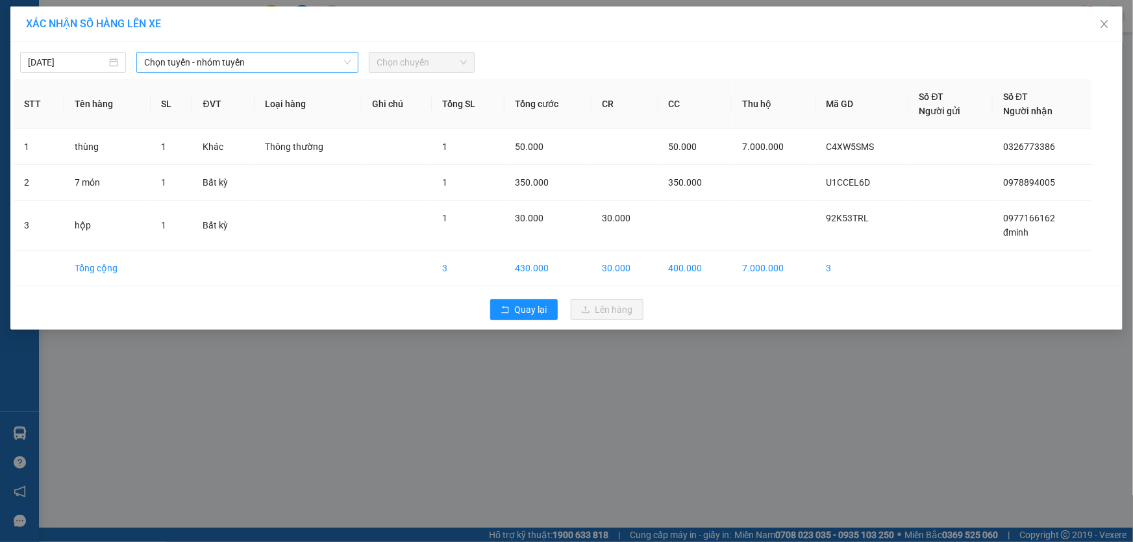
click at [235, 65] on span "Chọn tuyến - nhóm tuyến" at bounding box center [247, 62] width 207 height 19
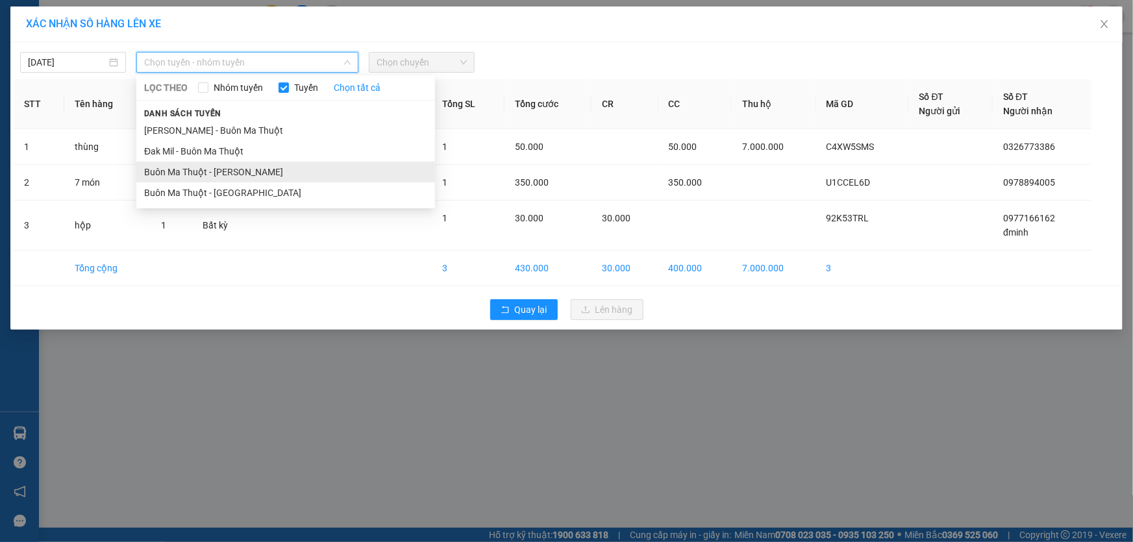
click at [216, 169] on li "Buôn Ma Thuột - [PERSON_NAME]" at bounding box center [285, 172] width 299 height 21
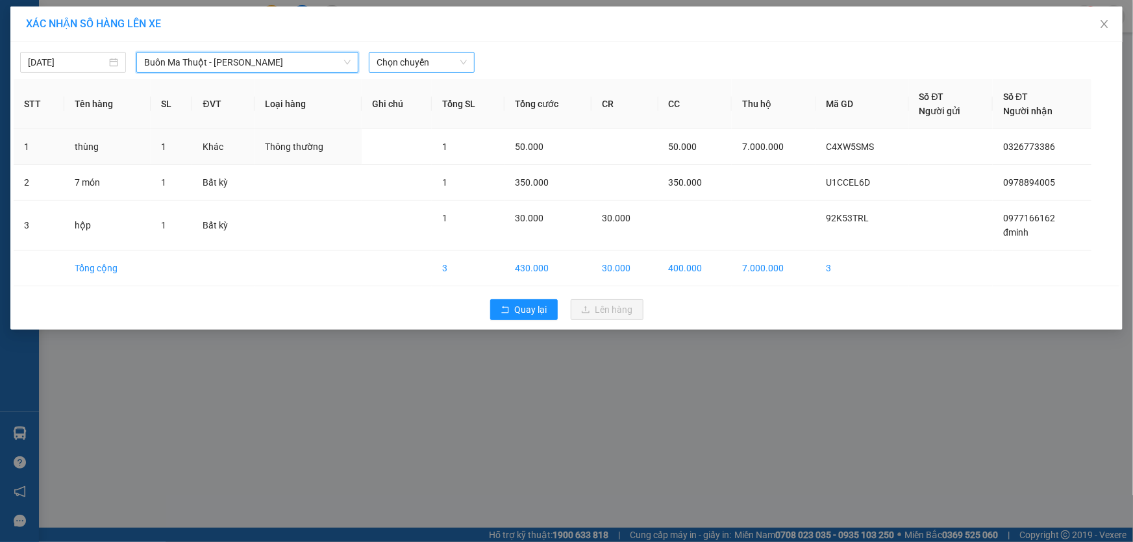
drag, startPoint x: 469, startPoint y: 103, endPoint x: 472, endPoint y: 70, distance: 32.6
click at [470, 101] on th "Tổng SL" at bounding box center [468, 104] width 73 height 50
click at [468, 62] on div "Chọn chuyến" at bounding box center [422, 62] width 106 height 21
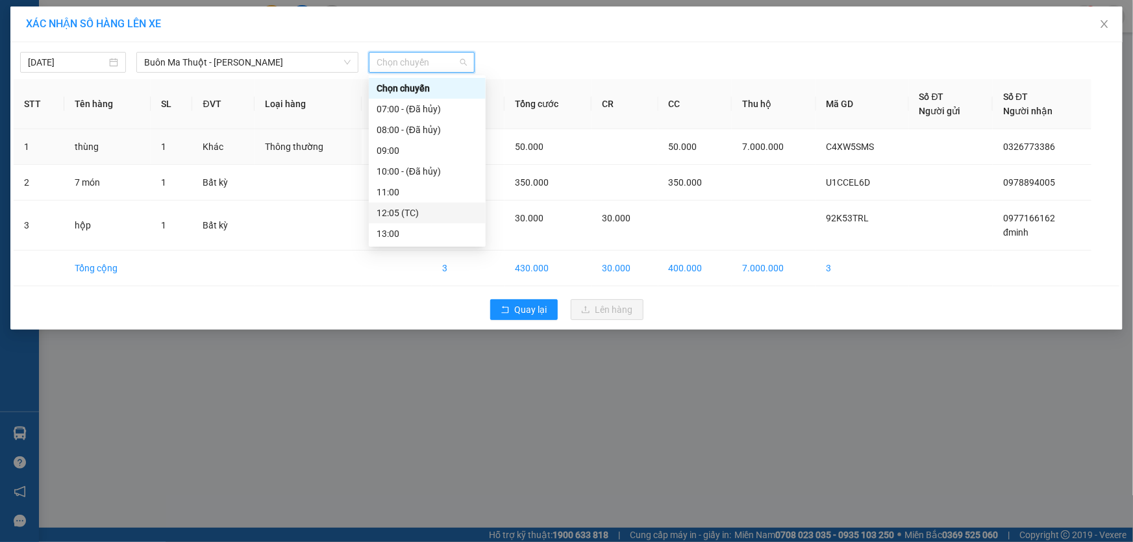
click at [403, 216] on div "12:05 (TC)" at bounding box center [427, 213] width 101 height 14
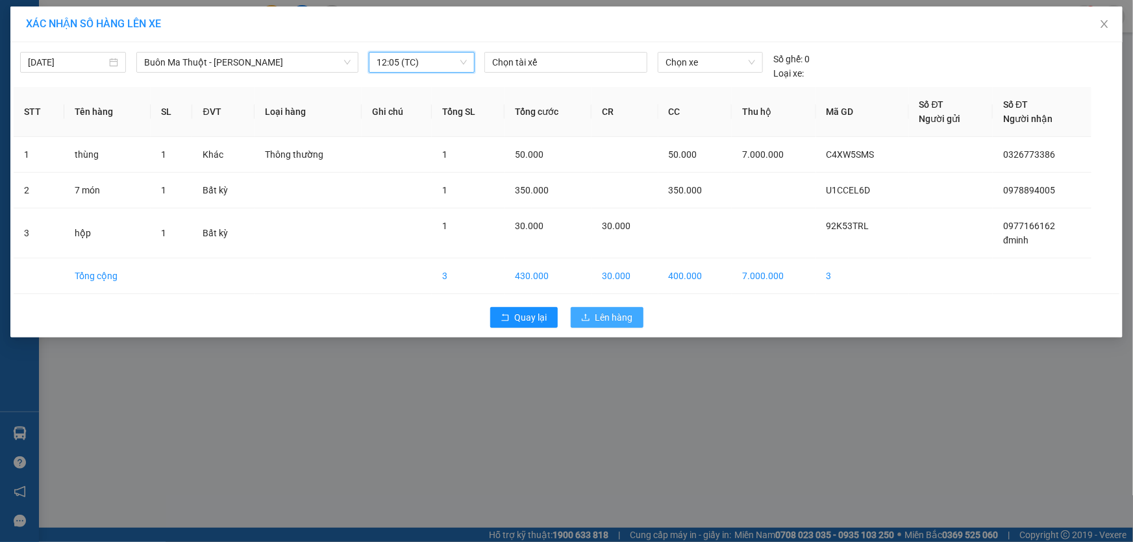
click at [588, 308] on button "Lên hàng" at bounding box center [607, 317] width 73 height 21
